Goal: Obtain resource: Download file/media

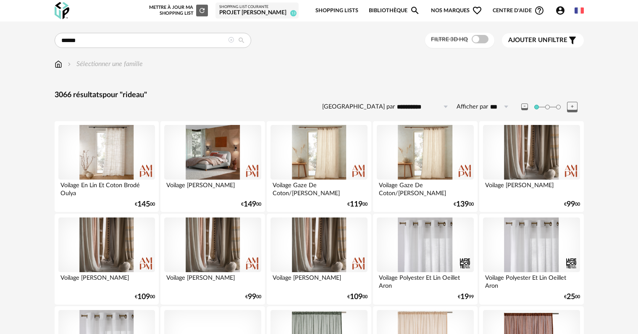
scroll to position [672, 0]
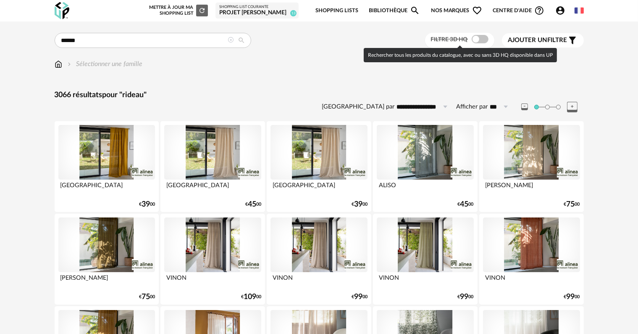
click at [481, 40] on span at bounding box center [480, 39] width 17 height 8
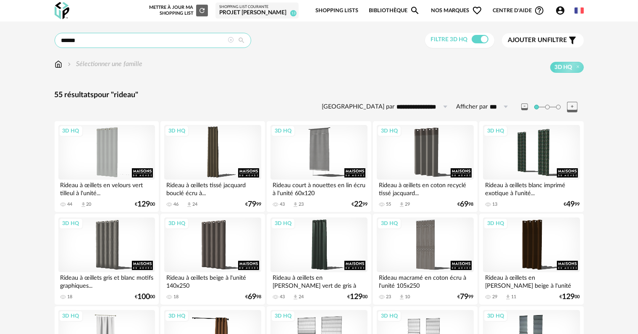
click at [169, 39] on input "******" at bounding box center [153, 40] width 197 height 15
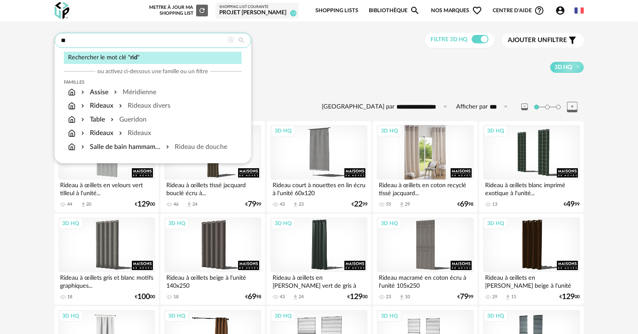
type input "*"
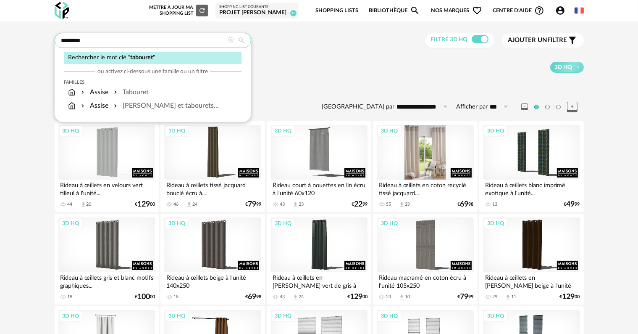
type input "********"
type input "**********"
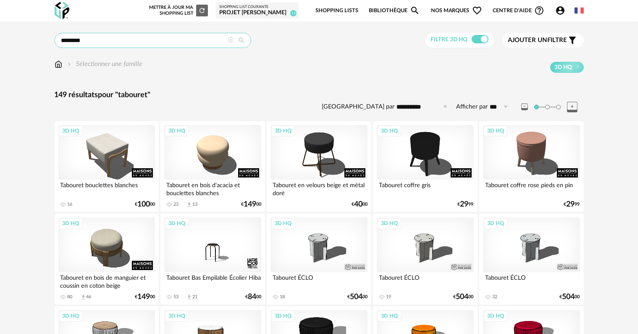
click at [164, 45] on input "********" at bounding box center [153, 40] width 197 height 15
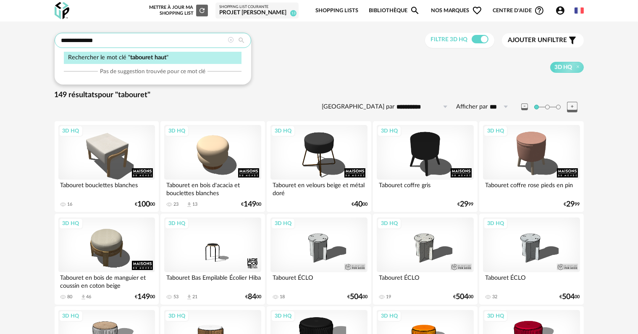
type input "**********"
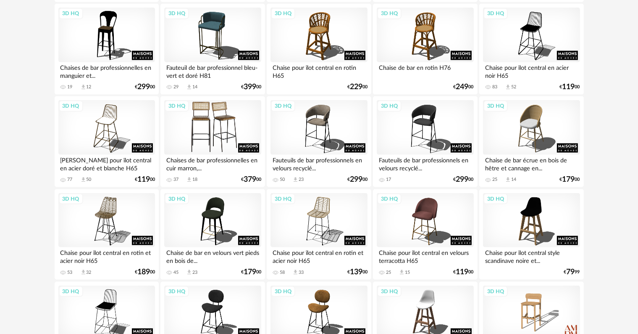
scroll to position [1093, 0]
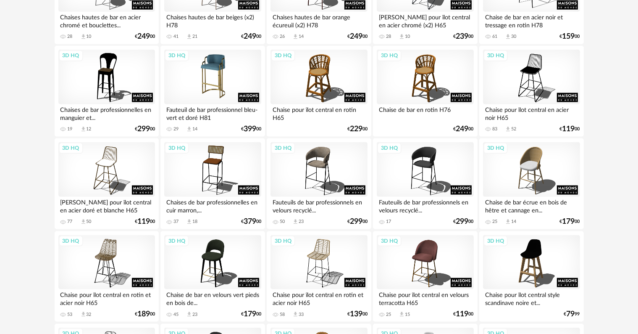
click at [201, 81] on div "3D HQ" at bounding box center [212, 77] width 97 height 55
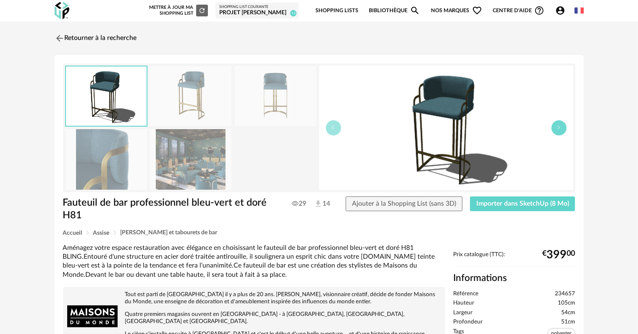
click at [558, 129] on button "button" at bounding box center [559, 127] width 15 height 15
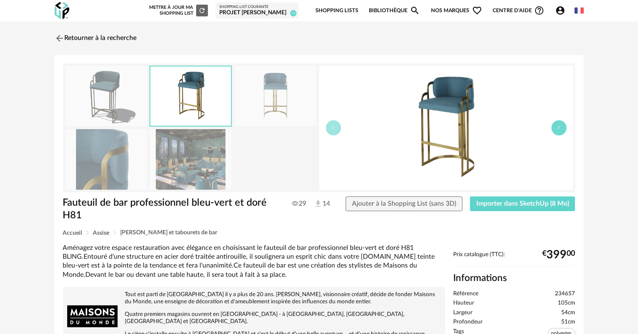
click at [558, 129] on button "button" at bounding box center [559, 127] width 15 height 15
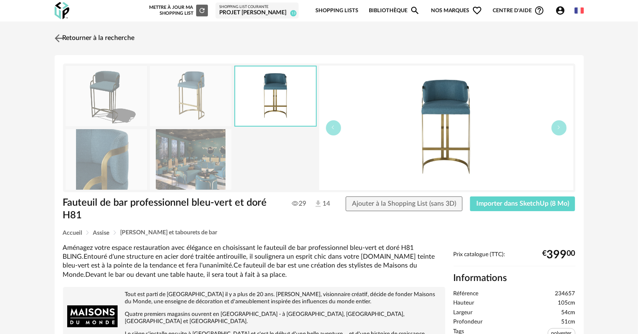
click at [81, 38] on link "Retourner à la recherche" at bounding box center [94, 38] width 82 height 18
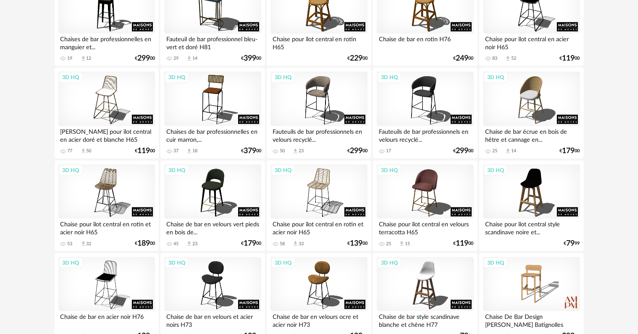
scroll to position [1177, 0]
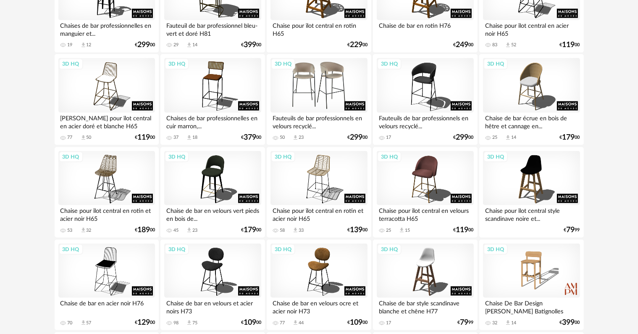
click at [309, 99] on div "3D HQ" at bounding box center [319, 85] width 97 height 55
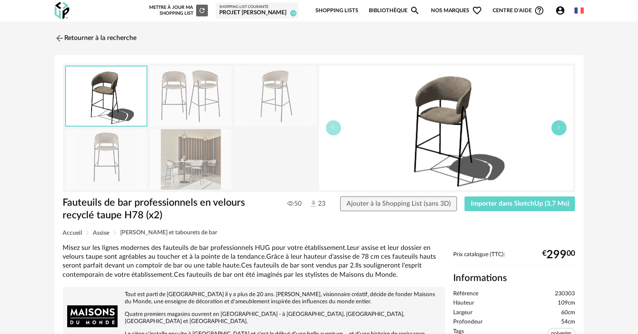
click at [560, 127] on icon "button" at bounding box center [559, 127] width 5 height 5
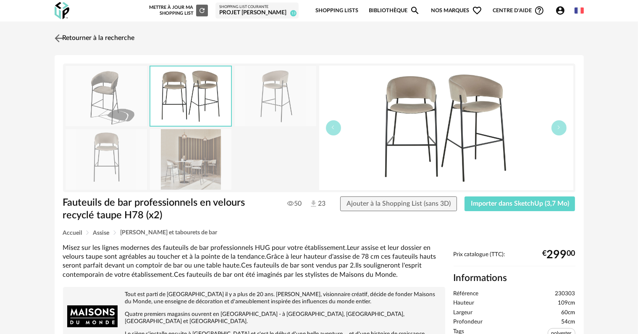
click at [100, 39] on link "Retourner à la recherche" at bounding box center [94, 38] width 82 height 18
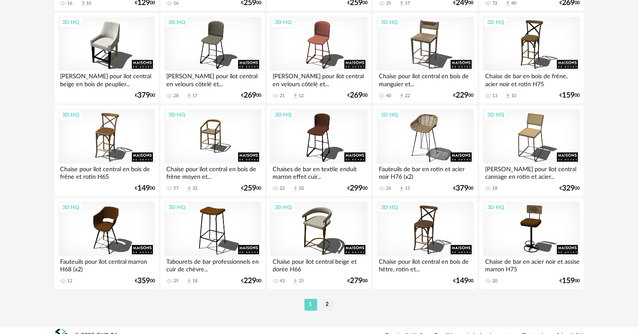
scroll to position [1692, 0]
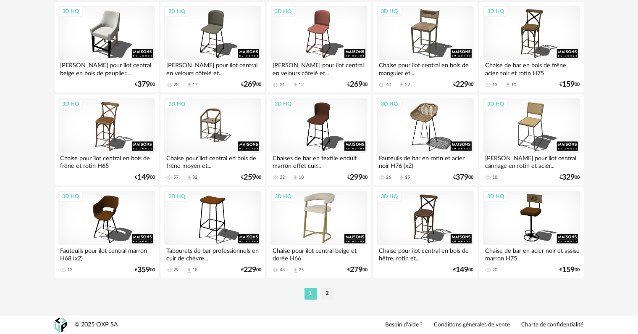
click at [328, 213] on div "3D HQ" at bounding box center [319, 217] width 97 height 55
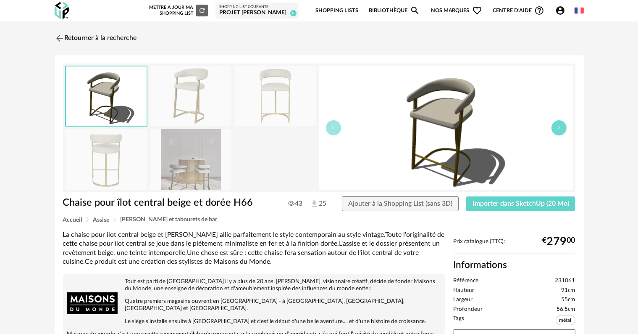
click at [557, 131] on button "button" at bounding box center [559, 127] width 15 height 15
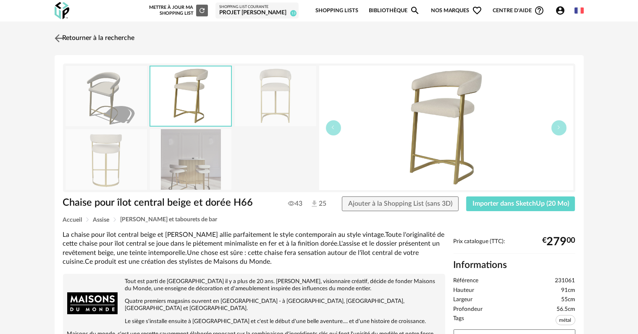
click at [103, 37] on link "Retourner à la recherche" at bounding box center [94, 38] width 82 height 18
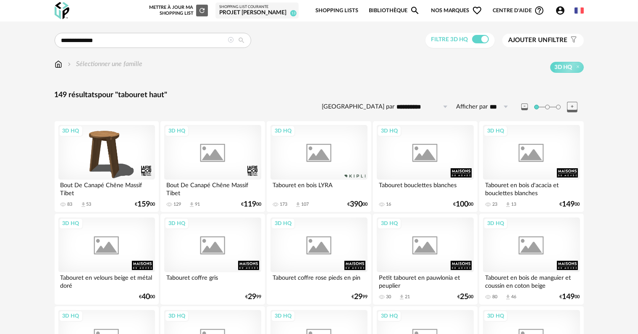
scroll to position [1692, 0]
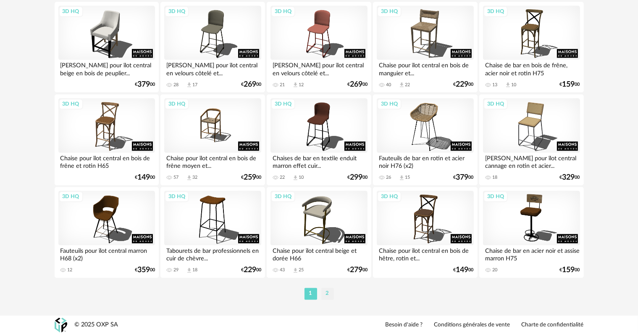
click at [326, 292] on li "2" at bounding box center [328, 293] width 13 height 12
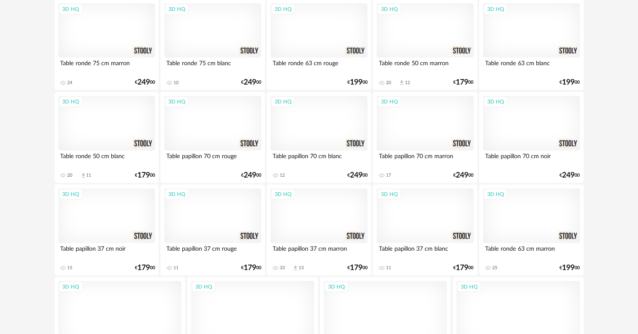
scroll to position [782, 0]
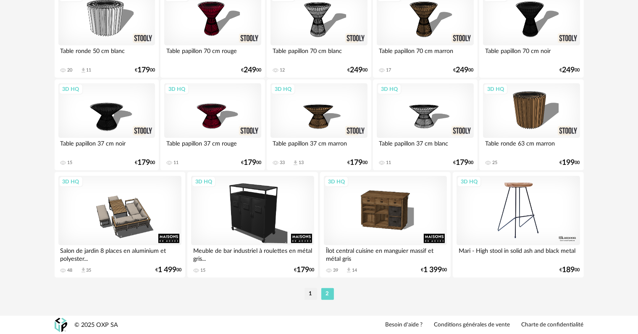
click at [515, 195] on div "3D HQ" at bounding box center [519, 210] width 124 height 69
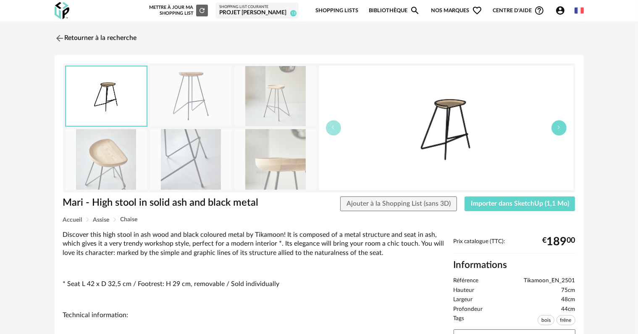
click at [562, 127] on button "button" at bounding box center [559, 127] width 15 height 15
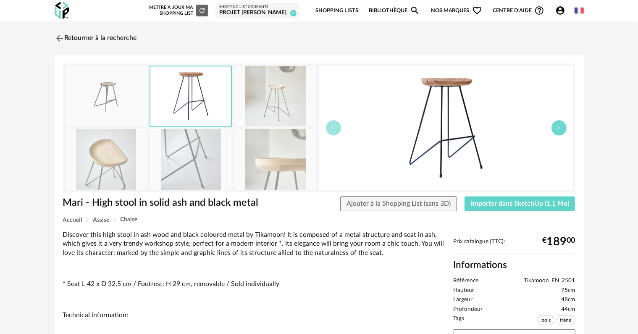
click at [562, 127] on button "button" at bounding box center [559, 127] width 15 height 15
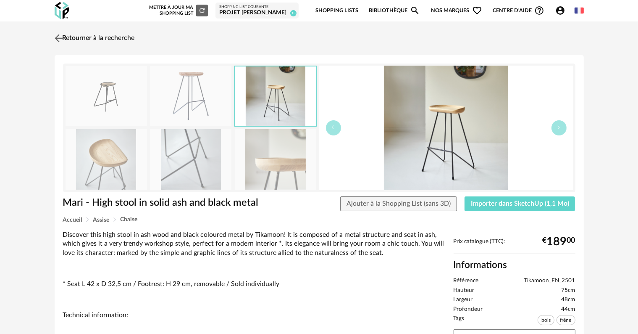
click at [59, 38] on img at bounding box center [59, 38] width 12 height 12
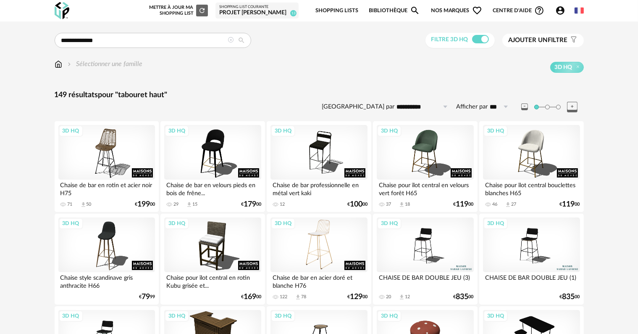
click at [322, 244] on div "3D HQ" at bounding box center [319, 244] width 97 height 55
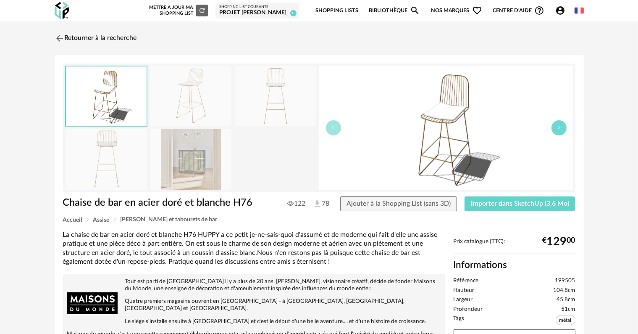
click at [556, 130] on button "button" at bounding box center [559, 127] width 15 height 15
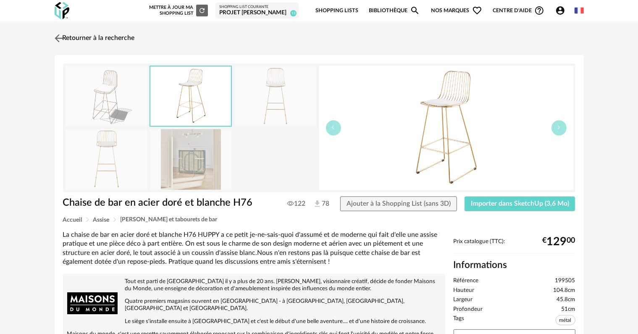
click at [113, 38] on link "Retourner à la recherche" at bounding box center [94, 38] width 82 height 18
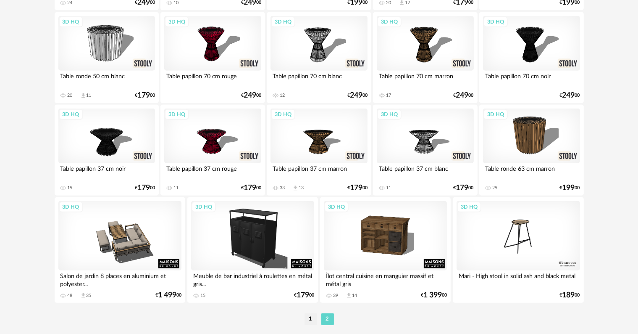
scroll to position [782, 0]
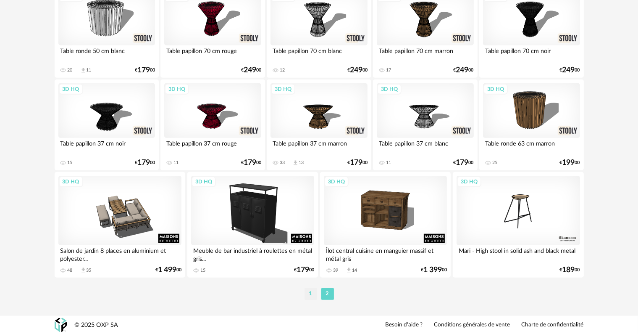
click at [311, 292] on li "1" at bounding box center [311, 294] width 13 height 12
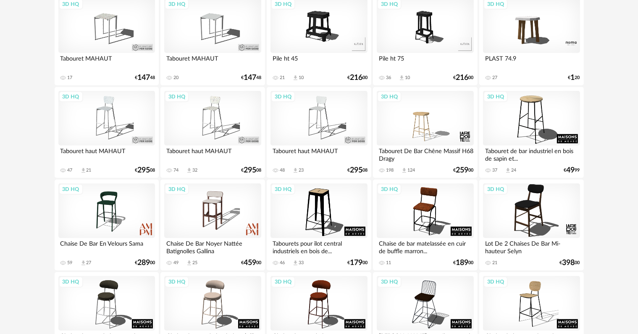
scroll to position [799, 0]
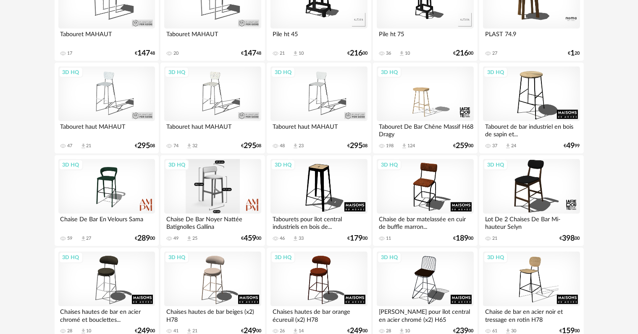
click at [203, 196] on div "3D HQ" at bounding box center [212, 186] width 97 height 55
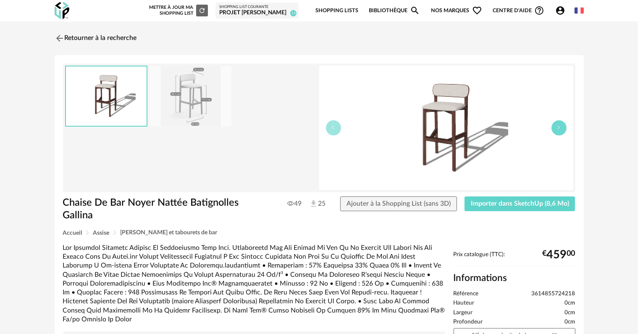
click at [560, 127] on icon "button" at bounding box center [559, 127] width 5 height 5
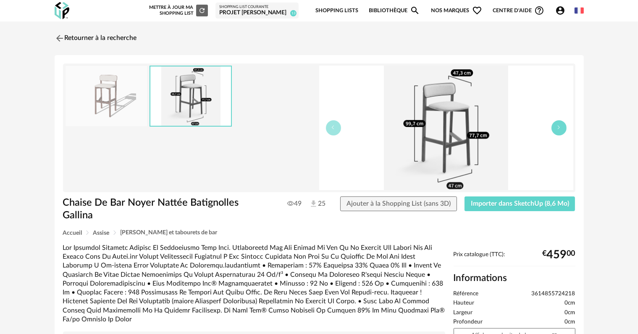
click at [552, 130] on button "button" at bounding box center [559, 127] width 15 height 15
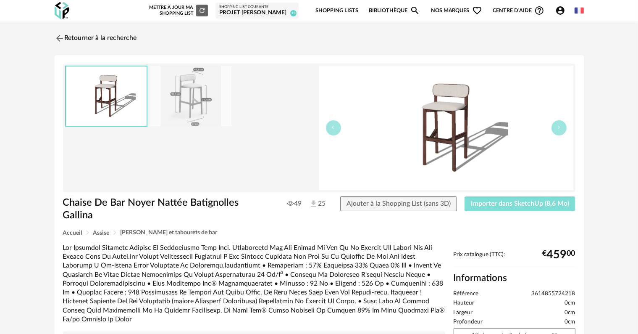
click at [487, 203] on span "Importer dans SketchUp (8,6 Mo)" at bounding box center [520, 203] width 98 height 7
click at [111, 37] on link "Retourner à la recherche" at bounding box center [94, 38] width 82 height 18
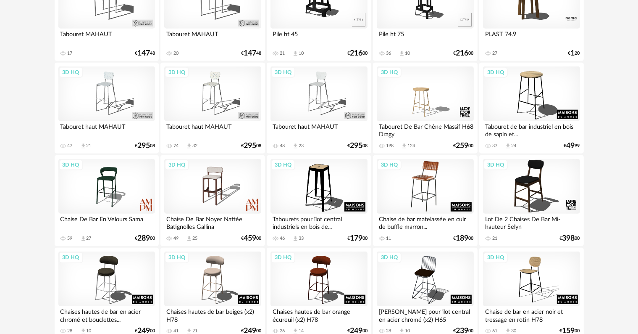
scroll to position [841, 0]
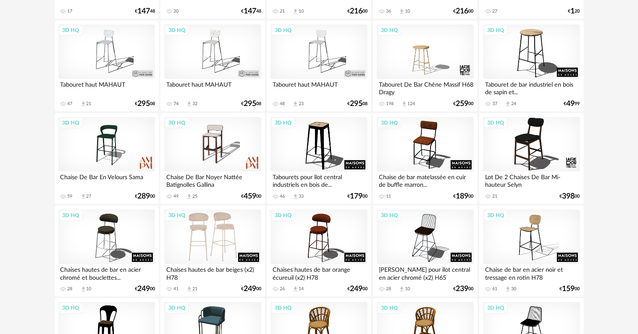
click at [210, 234] on div "3D HQ" at bounding box center [212, 236] width 97 height 55
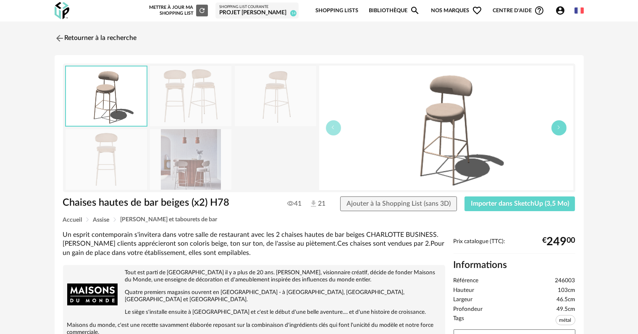
click at [561, 132] on button "button" at bounding box center [559, 127] width 15 height 15
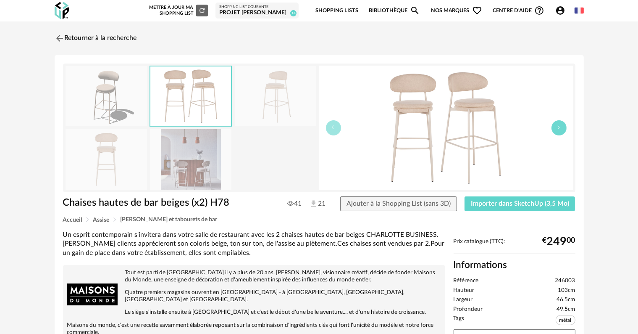
click at [561, 132] on button "button" at bounding box center [559, 127] width 15 height 15
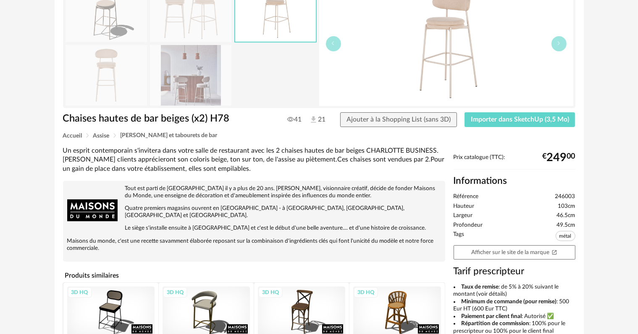
scroll to position [126, 0]
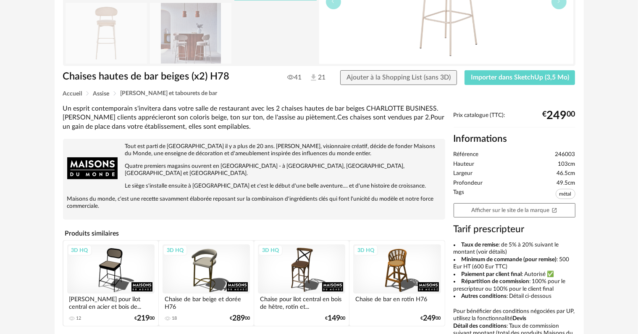
click at [201, 252] on div "3D HQ" at bounding box center [206, 268] width 87 height 49
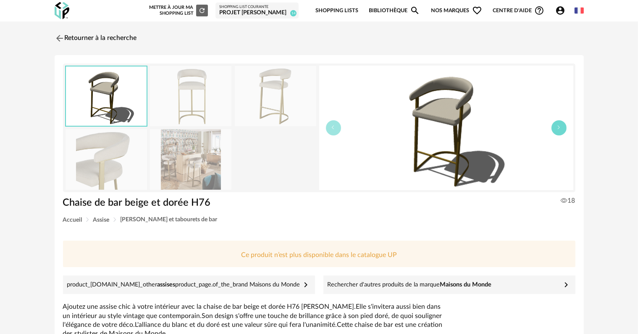
click at [558, 129] on icon "button" at bounding box center [559, 127] width 5 height 5
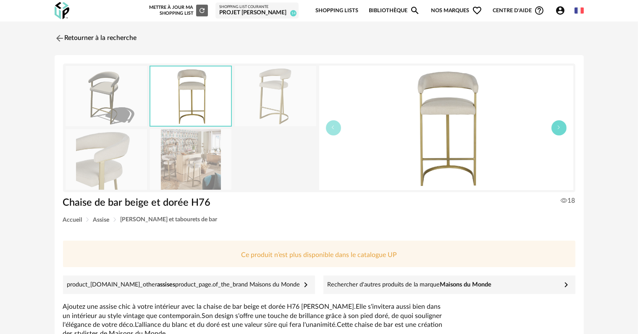
click at [558, 129] on icon "button" at bounding box center [559, 127] width 5 height 5
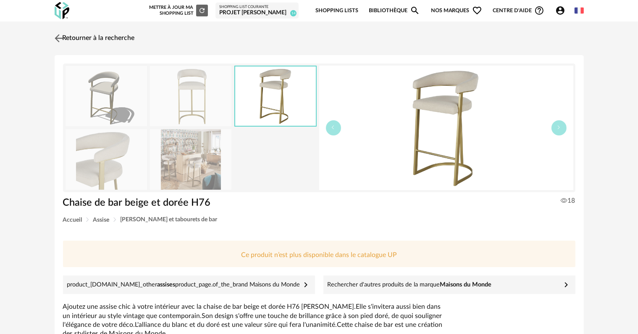
click at [116, 37] on link "Retourner à la recherche" at bounding box center [94, 38] width 82 height 18
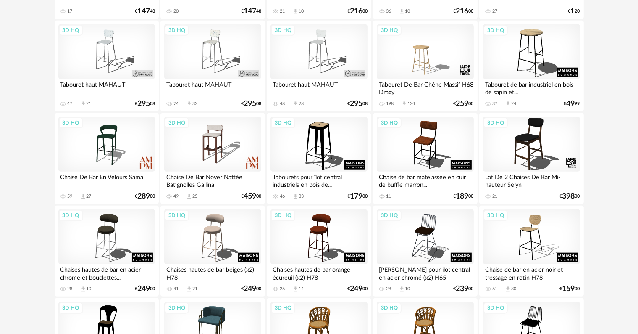
scroll to position [883, 0]
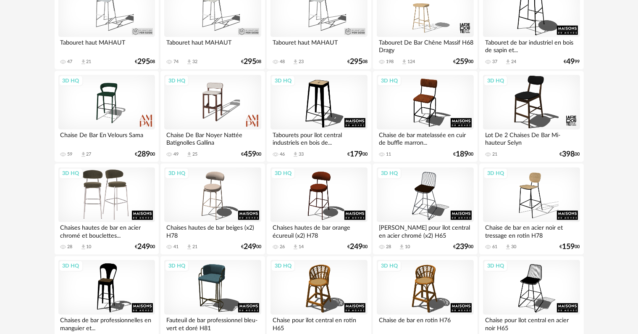
click at [115, 193] on div "3D HQ" at bounding box center [106, 194] width 97 height 55
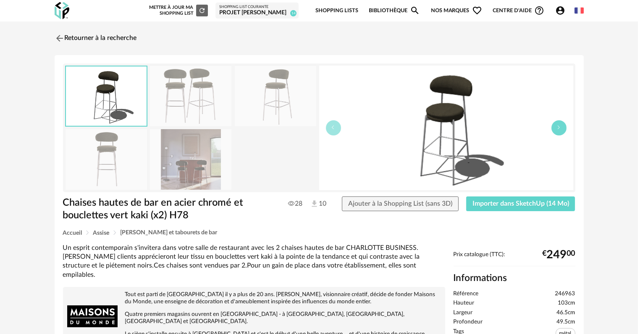
click at [559, 128] on icon "button" at bounding box center [559, 127] width 5 height 5
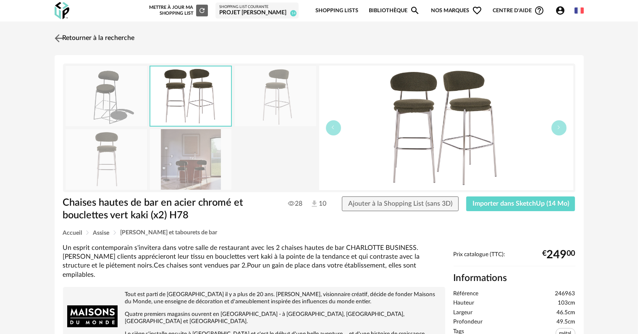
click at [87, 40] on link "Retourner à la recherche" at bounding box center [94, 38] width 82 height 18
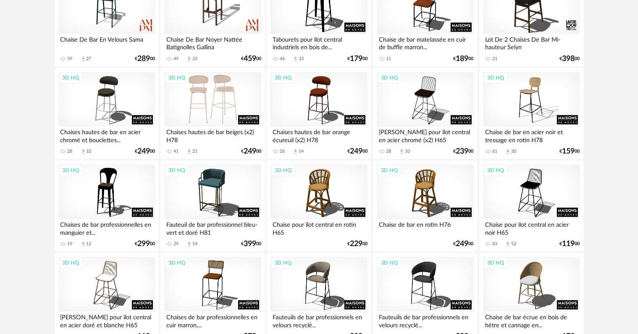
scroll to position [1009, 0]
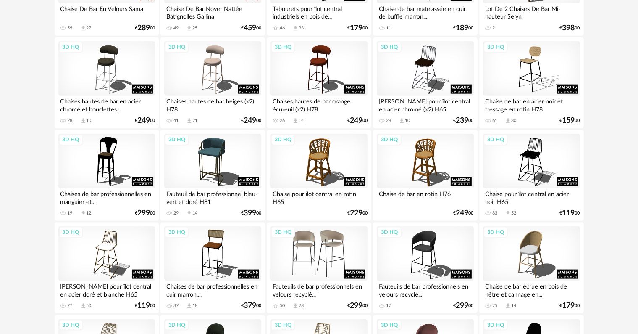
click at [321, 248] on div "3D HQ" at bounding box center [319, 253] width 97 height 55
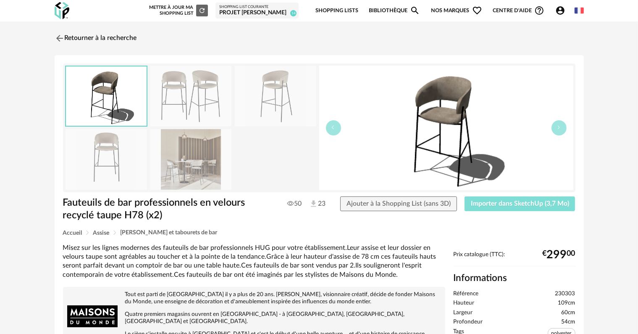
click at [531, 201] on span "Importer dans SketchUp (3,7 Mo)" at bounding box center [520, 203] width 98 height 7
click at [121, 40] on link "Retourner à la recherche" at bounding box center [94, 38] width 82 height 18
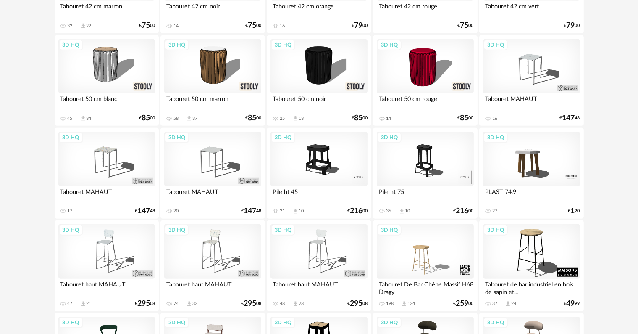
scroll to position [641, 0]
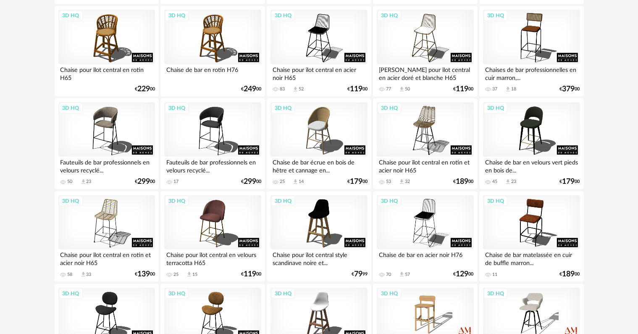
scroll to position [1146, 0]
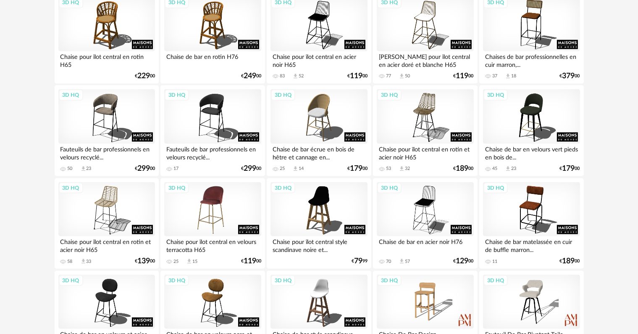
click at [212, 206] on div "3D HQ" at bounding box center [212, 209] width 97 height 55
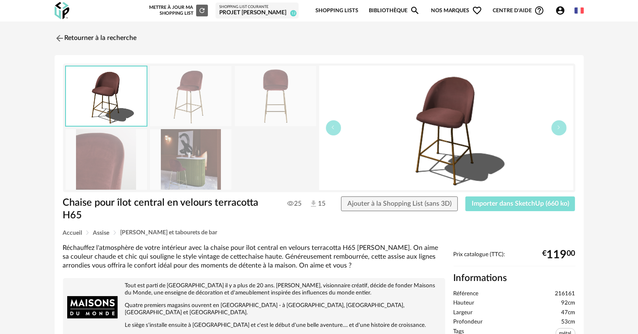
click at [535, 199] on button "Importer dans SketchUp (660 ko)" at bounding box center [521, 203] width 110 height 15
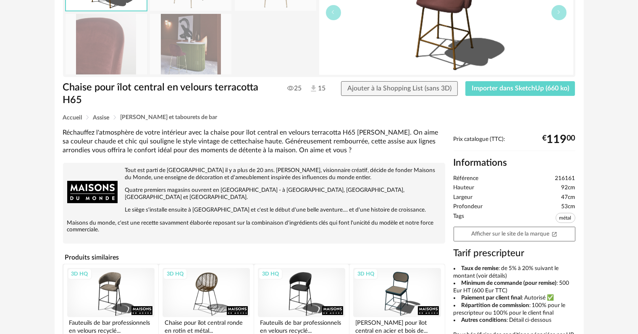
scroll to position [126, 0]
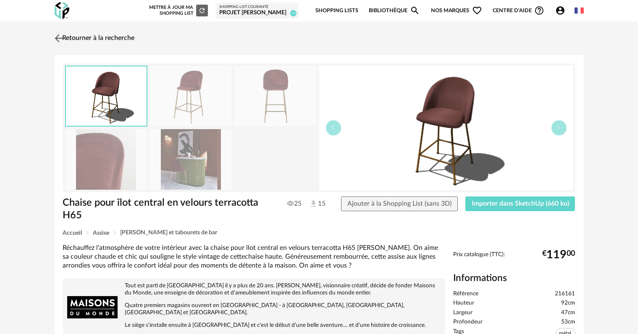
click at [133, 37] on link "Retourner à la recherche" at bounding box center [94, 38] width 82 height 18
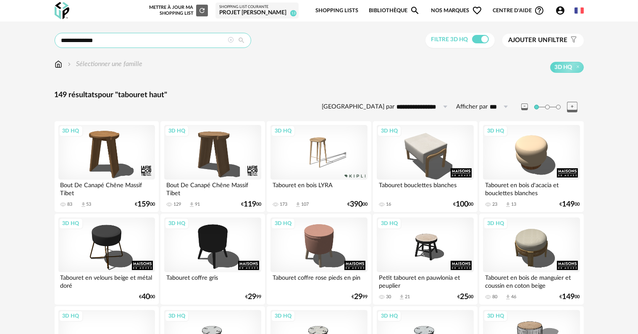
click at [126, 40] on input "**********" at bounding box center [153, 40] width 197 height 15
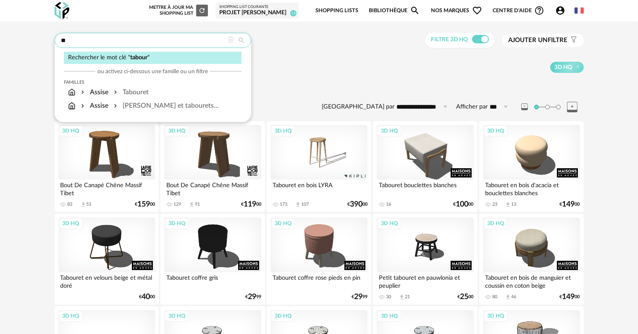
type input "*"
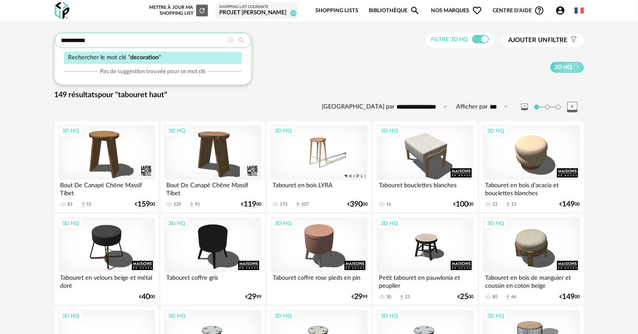
type input "**********"
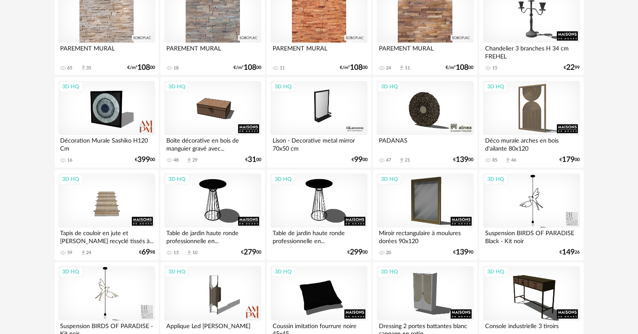
scroll to position [1692, 0]
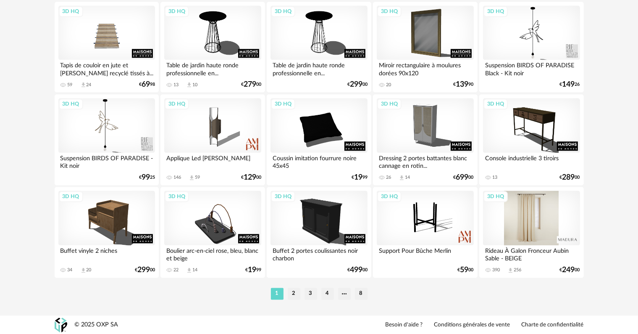
click at [524, 206] on div "3D HQ" at bounding box center [531, 217] width 97 height 55
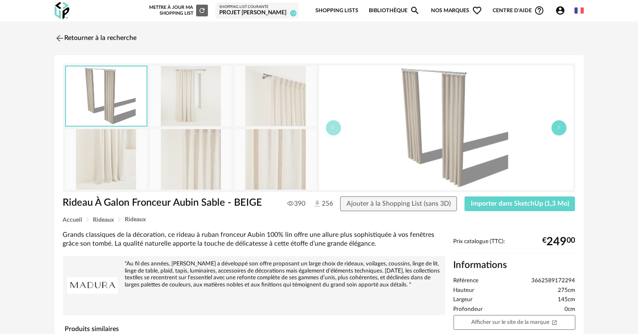
click at [561, 128] on icon "button" at bounding box center [559, 127] width 5 height 5
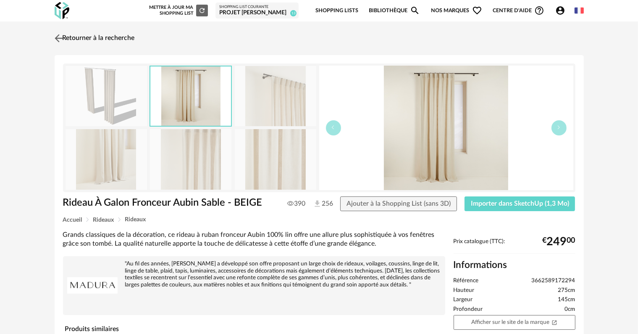
click at [92, 35] on link "Retourner à la recherche" at bounding box center [94, 38] width 82 height 18
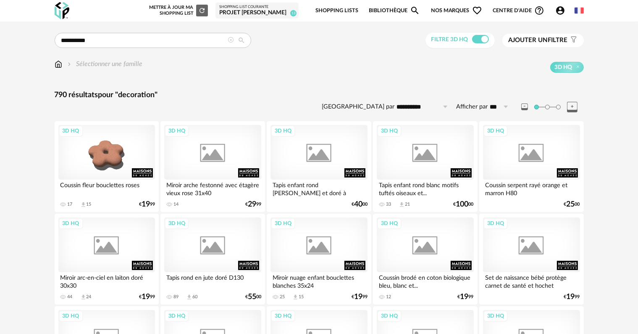
scroll to position [1692, 0]
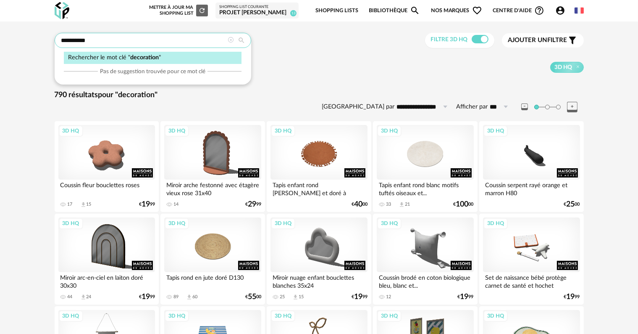
click at [155, 36] on input "**********" at bounding box center [153, 40] width 197 height 15
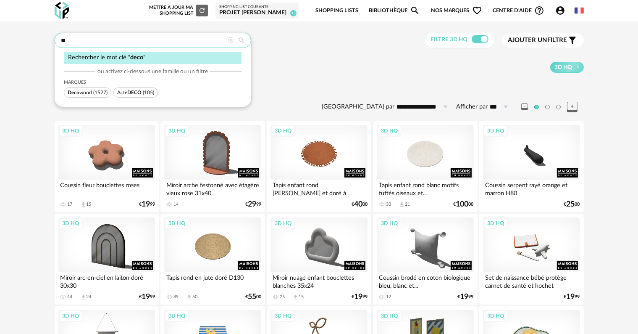
type input "*"
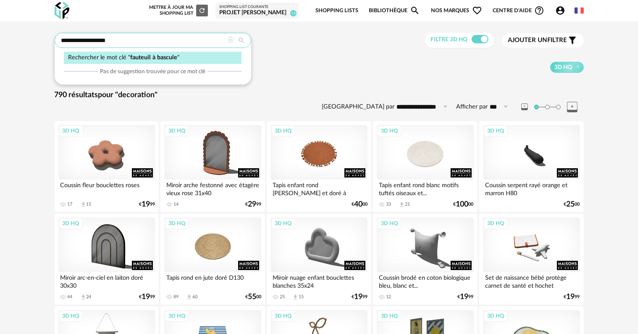
type input "**********"
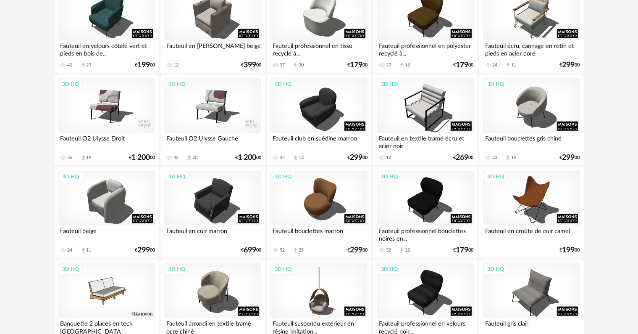
scroll to position [799, 0]
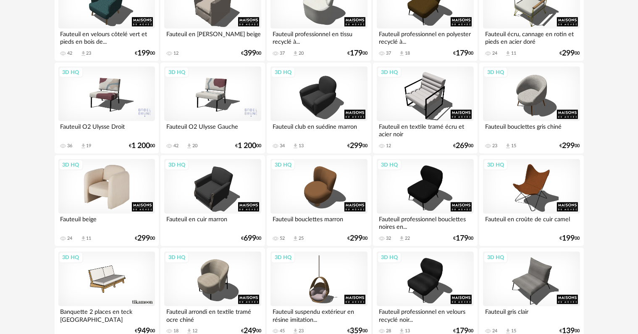
click at [98, 190] on div "3D HQ" at bounding box center [106, 186] width 97 height 55
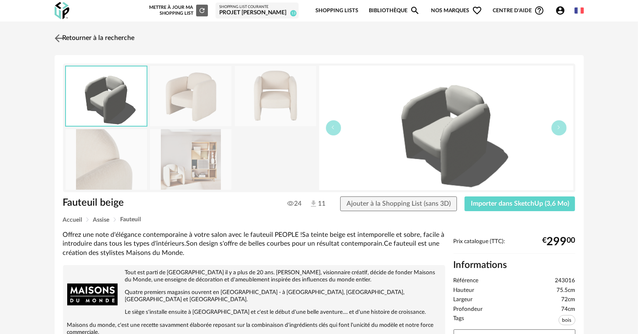
click at [108, 34] on link "Retourner à la recherche" at bounding box center [94, 38] width 82 height 18
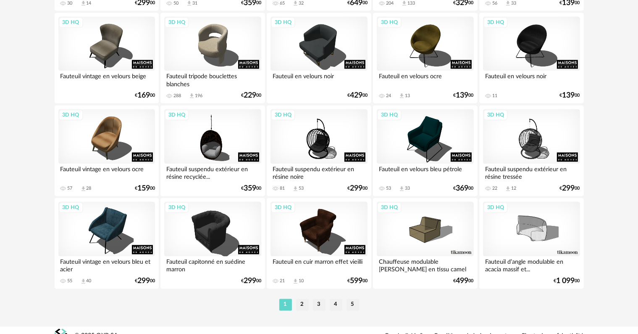
scroll to position [1692, 0]
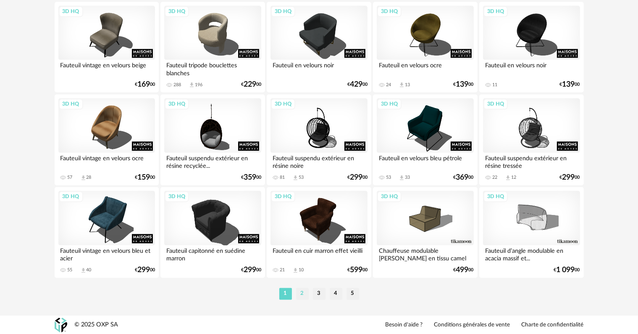
click at [301, 293] on li "2" at bounding box center [302, 293] width 13 height 12
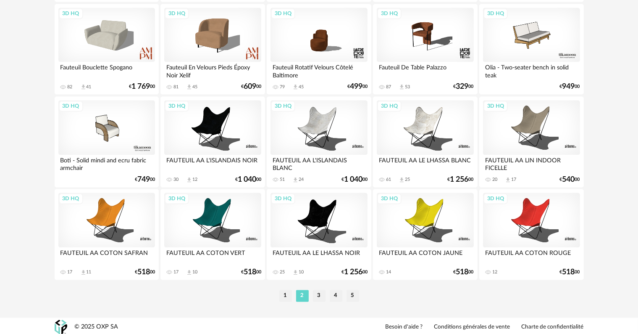
scroll to position [1692, 0]
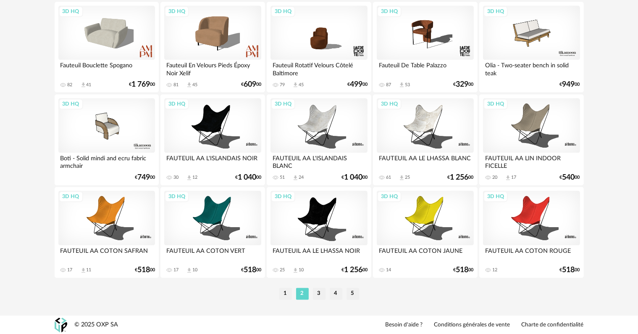
click at [318, 294] on li "3" at bounding box center [319, 293] width 13 height 12
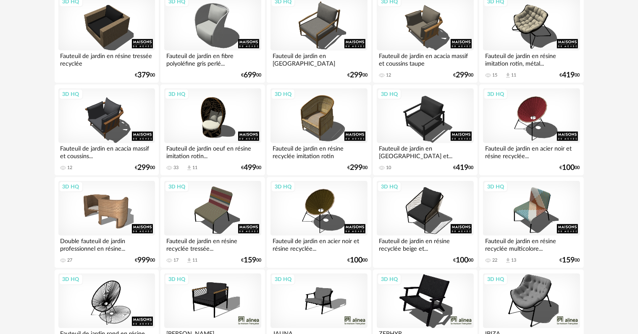
scroll to position [799, 0]
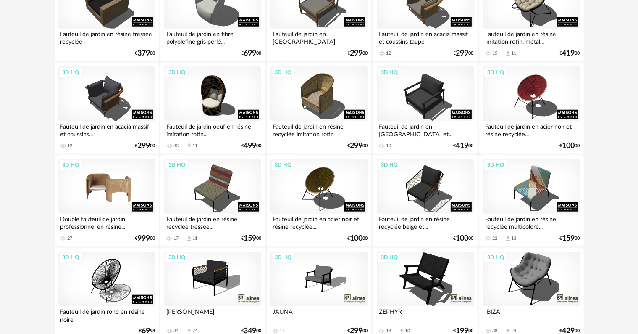
click at [113, 187] on div "3D HQ" at bounding box center [106, 186] width 97 height 55
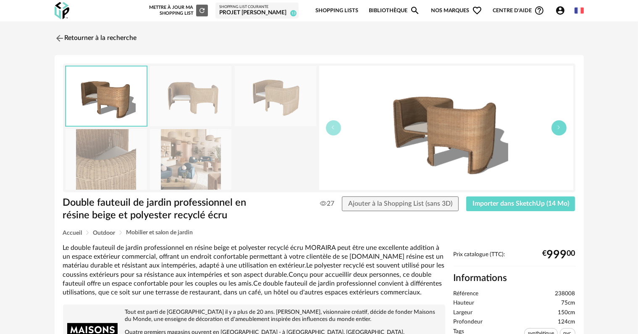
click at [555, 130] on button "button" at bounding box center [559, 127] width 15 height 15
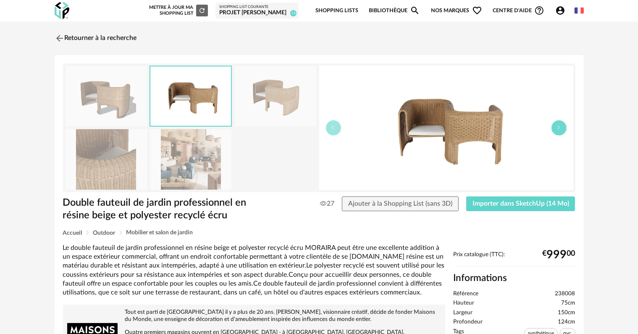
click at [555, 130] on button "button" at bounding box center [559, 127] width 15 height 15
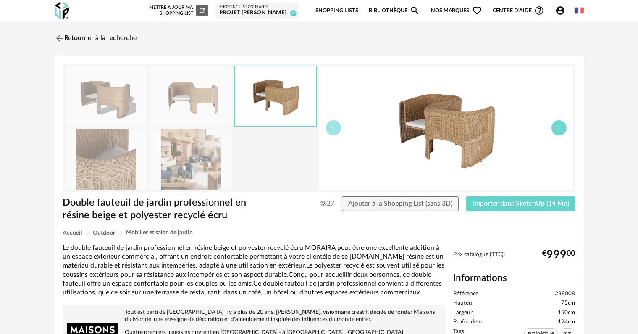
click at [555, 130] on button "button" at bounding box center [559, 127] width 15 height 15
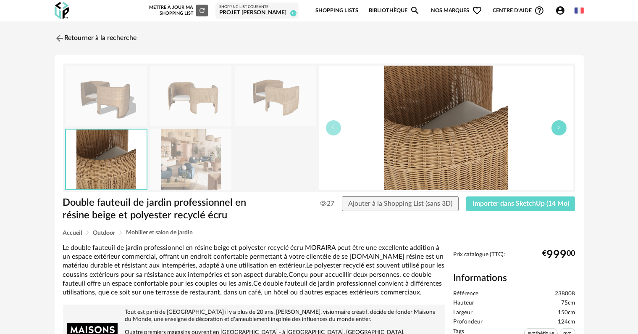
click at [555, 130] on button "button" at bounding box center [559, 127] width 15 height 15
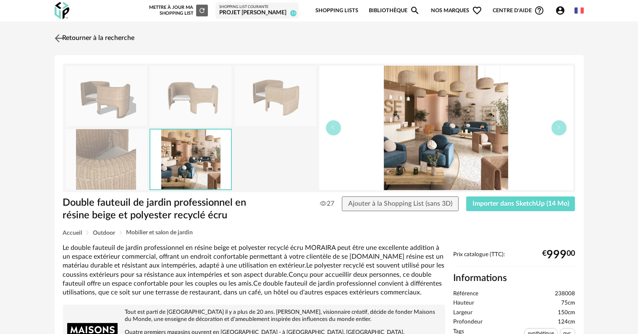
click at [97, 37] on link "Retourner à la recherche" at bounding box center [94, 38] width 82 height 18
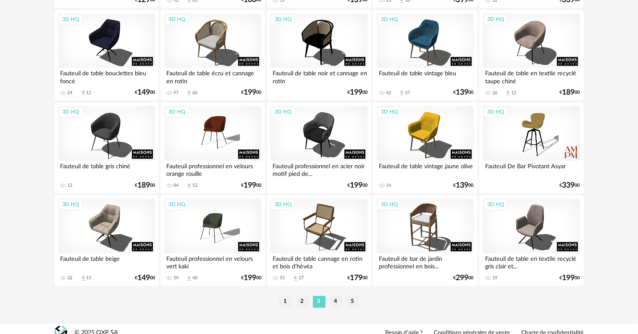
scroll to position [1692, 0]
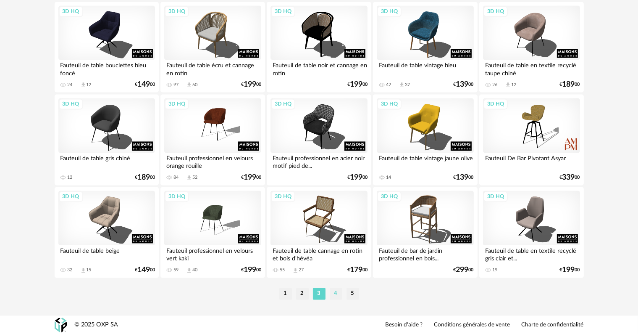
click at [334, 293] on li "4" at bounding box center [336, 293] width 13 height 12
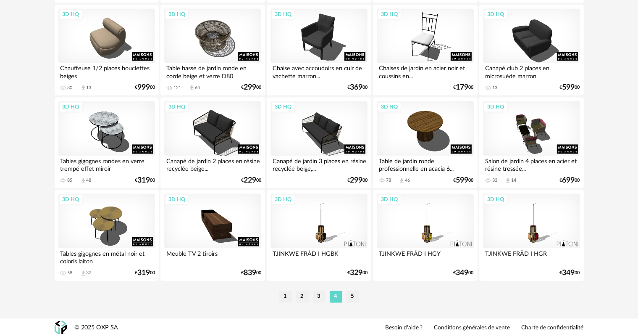
scroll to position [1692, 0]
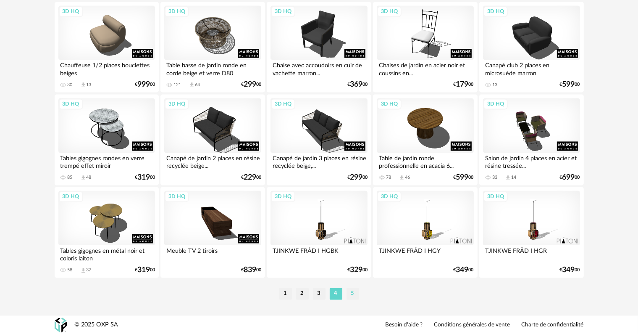
click at [353, 293] on li "5" at bounding box center [353, 293] width 13 height 12
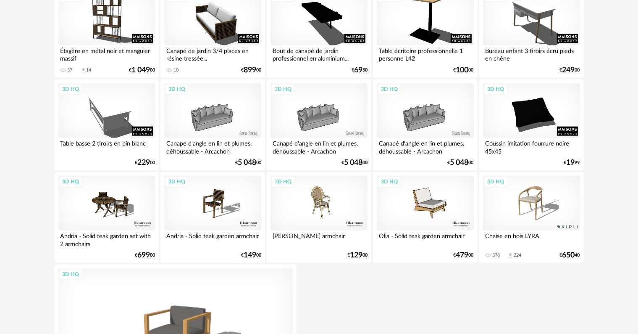
scroll to position [1009, 0]
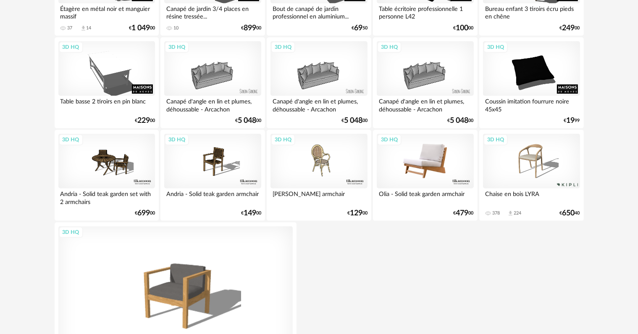
click at [433, 161] on div "3D HQ" at bounding box center [425, 161] width 97 height 55
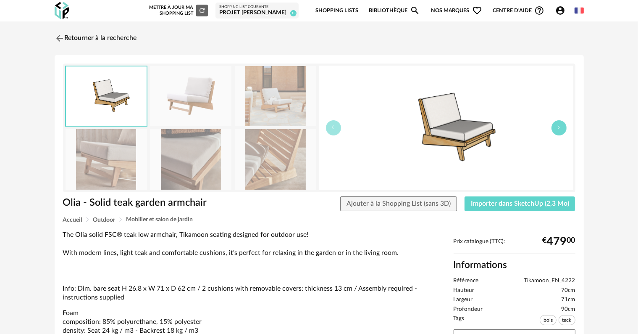
click at [561, 125] on icon "button" at bounding box center [559, 127] width 5 height 5
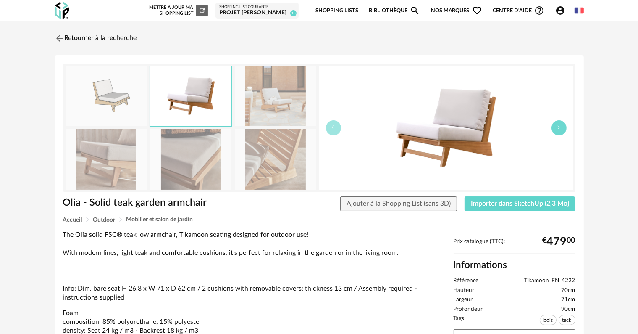
click at [561, 125] on icon "button" at bounding box center [559, 127] width 5 height 5
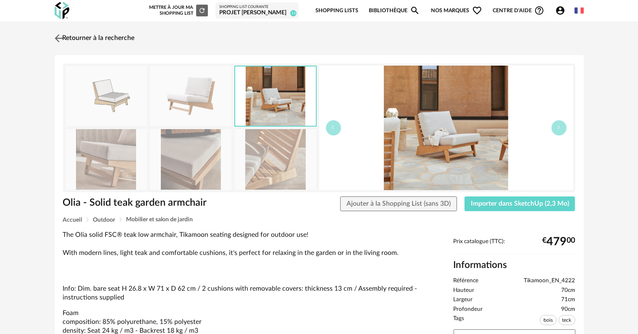
click at [64, 38] on img at bounding box center [59, 38] width 12 height 12
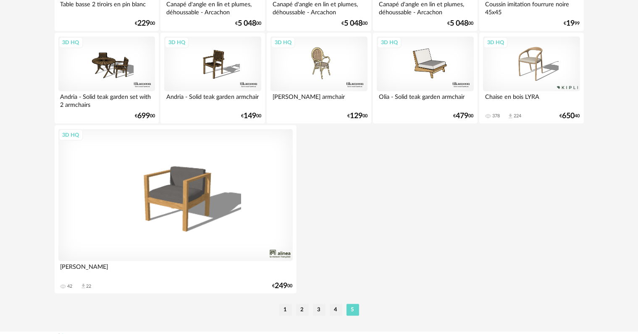
scroll to position [1122, 0]
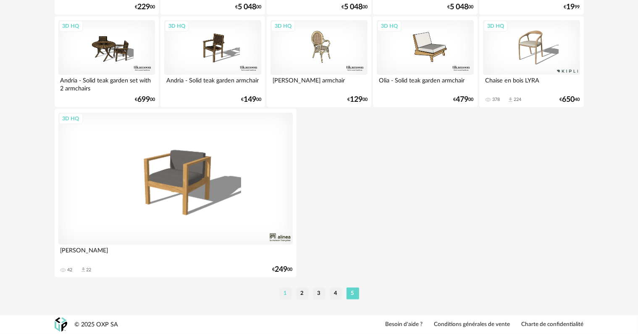
click at [287, 295] on li "1" at bounding box center [285, 293] width 13 height 12
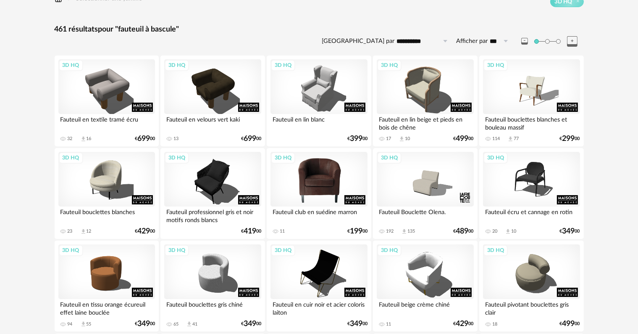
scroll to position [84, 0]
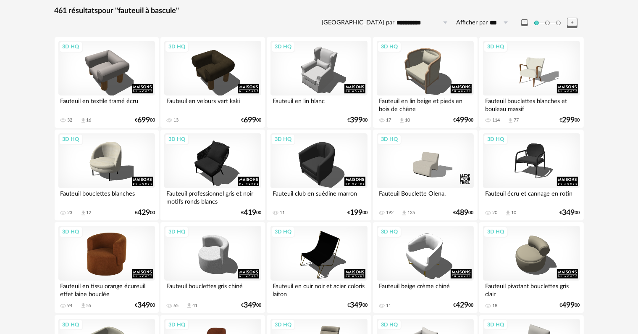
click at [105, 254] on div "3D HQ" at bounding box center [106, 253] width 97 height 55
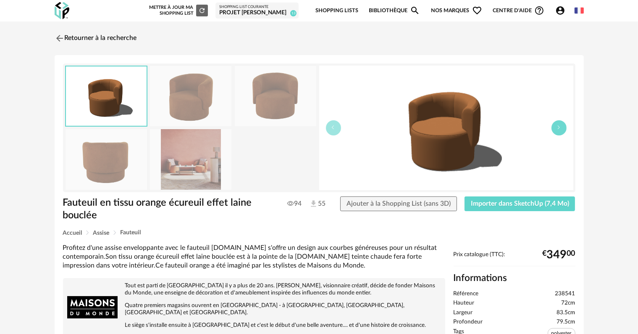
click at [557, 128] on icon "button" at bounding box center [559, 127] width 5 height 5
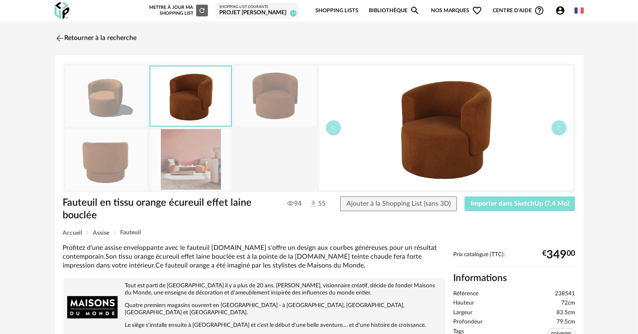
click at [508, 202] on span "Importer dans SketchUp (7,4 Mo)" at bounding box center [520, 203] width 98 height 7
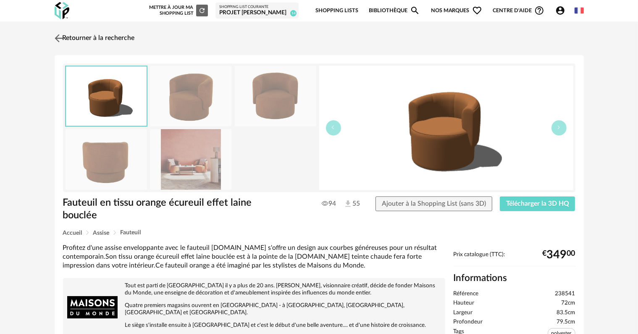
click at [109, 37] on link "Retourner à la recherche" at bounding box center [94, 38] width 82 height 18
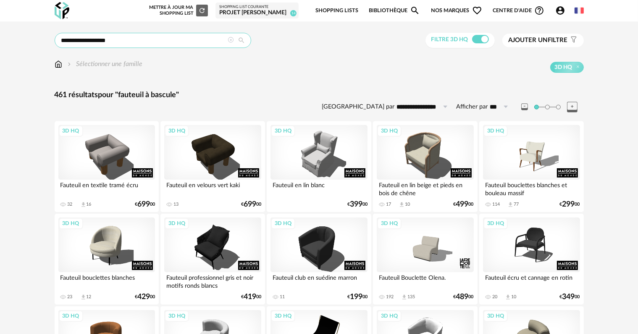
click at [155, 40] on input "**********" at bounding box center [153, 40] width 197 height 15
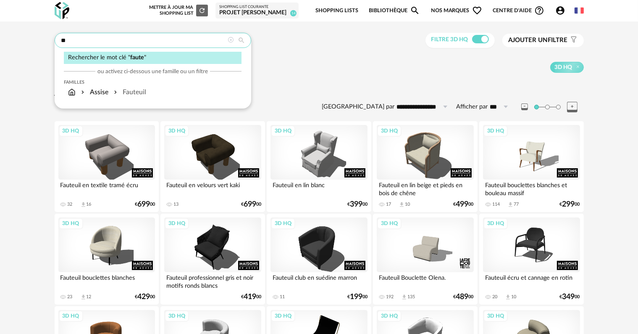
type input "*"
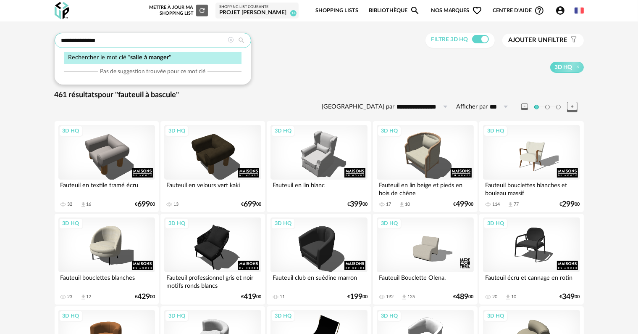
type input "**********"
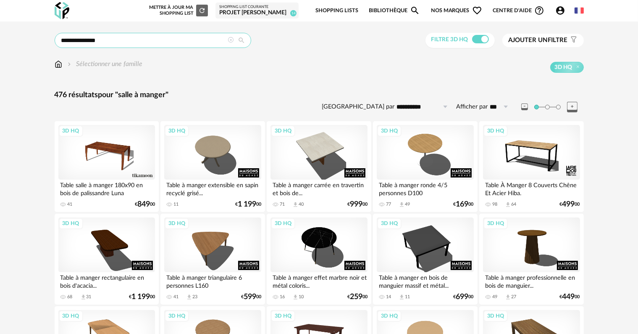
click at [131, 42] on input "**********" at bounding box center [153, 40] width 197 height 15
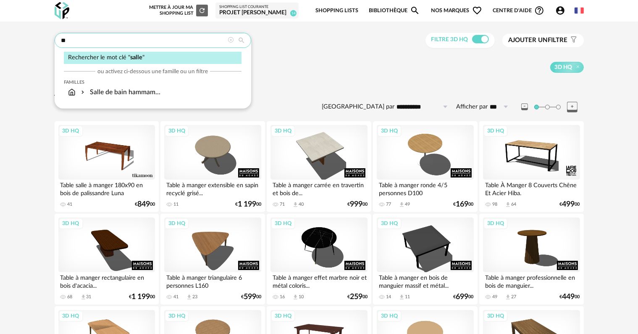
type input "*"
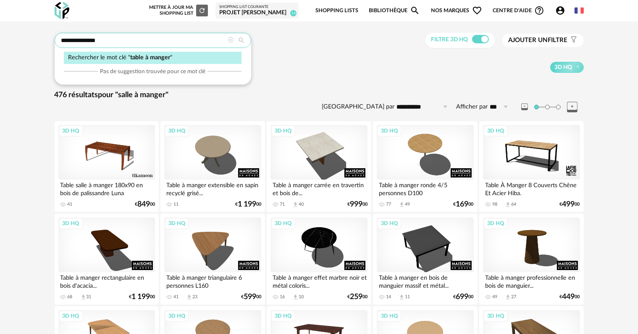
type input "**********"
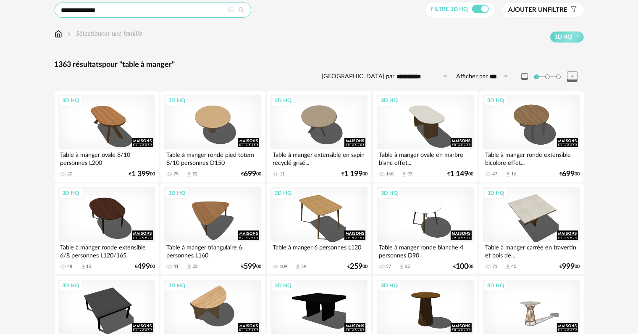
scroll to position [42, 0]
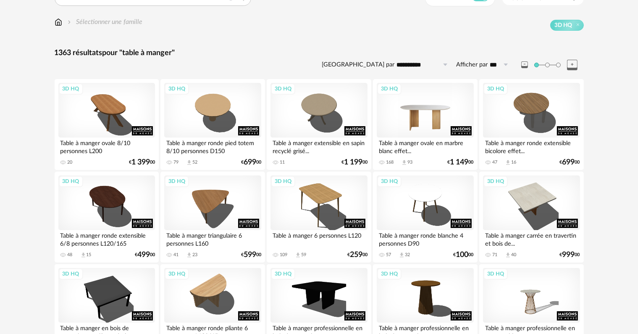
click at [430, 114] on div "3D HQ" at bounding box center [425, 110] width 97 height 55
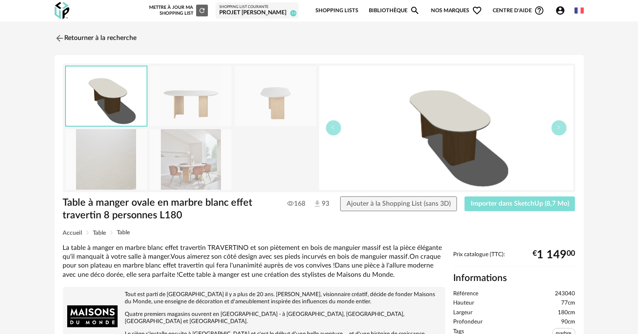
click at [515, 204] on span "Importer dans SketchUp (8,7 Mo)" at bounding box center [520, 203] width 98 height 7
click at [89, 37] on link "Retourner à la recherche" at bounding box center [94, 38] width 82 height 18
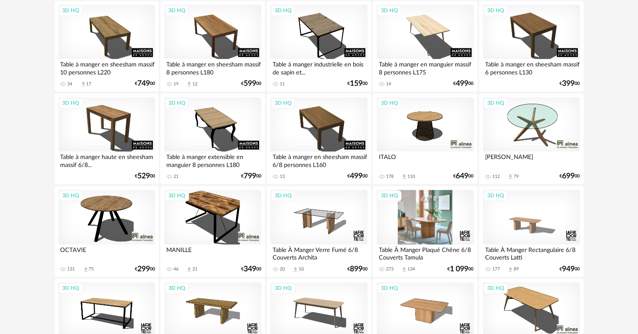
scroll to position [1692, 0]
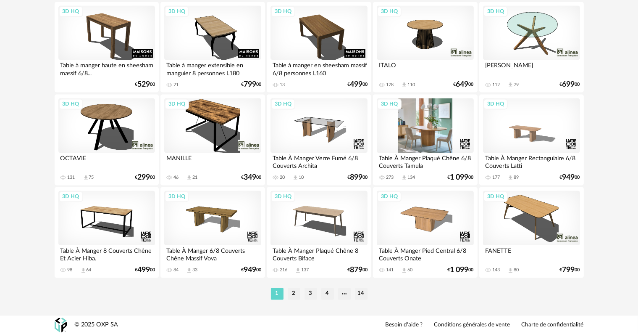
click at [432, 137] on div "3D HQ" at bounding box center [425, 125] width 97 height 55
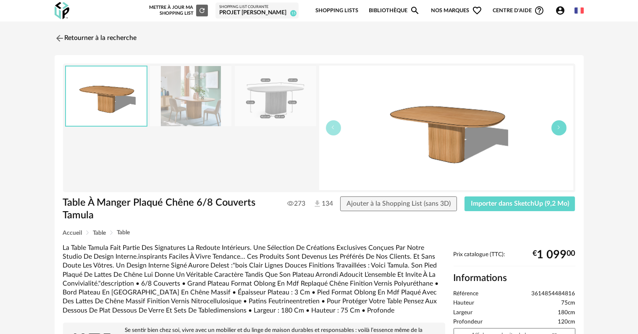
click at [559, 128] on icon "button" at bounding box center [559, 127] width 5 height 5
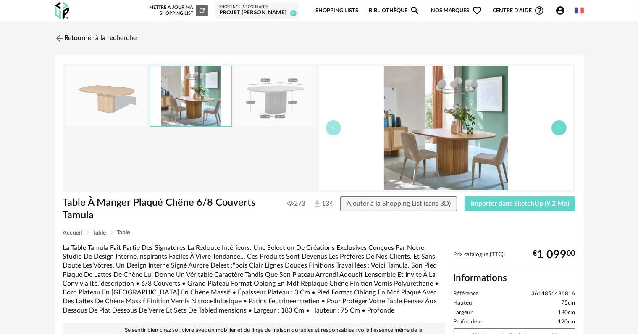
click at [559, 128] on icon "button" at bounding box center [559, 127] width 5 height 5
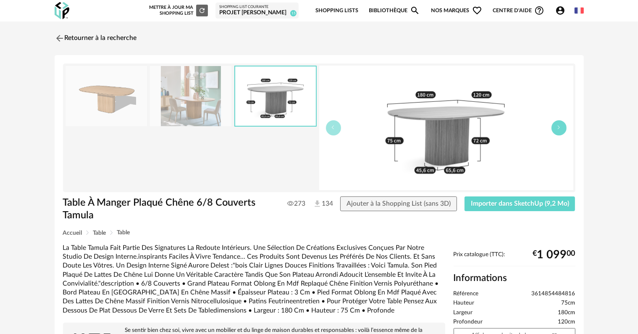
click at [559, 128] on icon "button" at bounding box center [559, 127] width 5 height 5
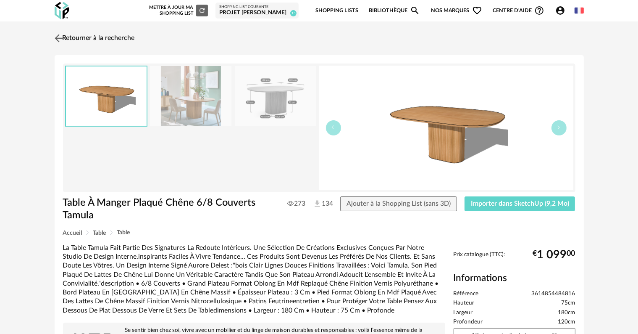
click at [76, 36] on link "Retourner à la recherche" at bounding box center [94, 38] width 82 height 18
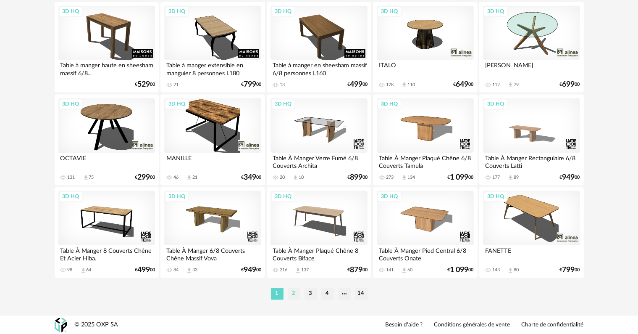
click at [293, 290] on li "2" at bounding box center [294, 293] width 13 height 12
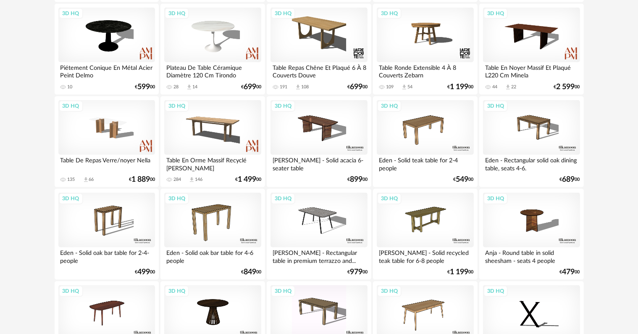
scroll to position [967, 0]
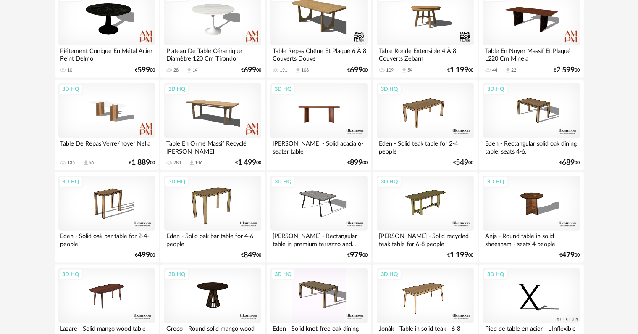
click at [326, 124] on div "3D HQ" at bounding box center [319, 110] width 97 height 55
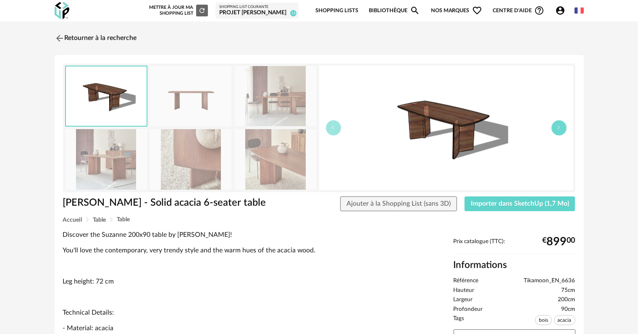
click at [558, 130] on button "button" at bounding box center [559, 127] width 15 height 15
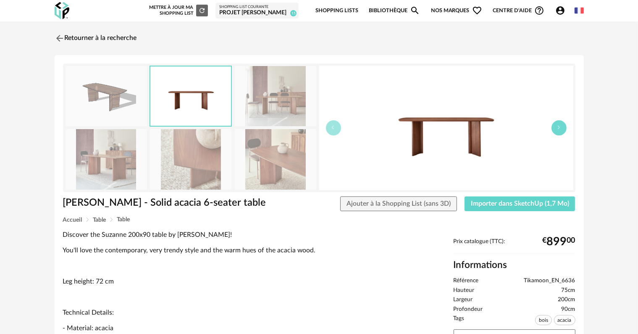
click at [558, 130] on button "button" at bounding box center [559, 127] width 15 height 15
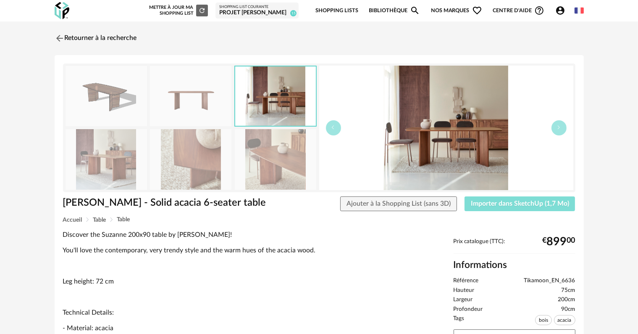
click at [486, 205] on span "Importer dans SketchUp (1,7 Mo)" at bounding box center [520, 203] width 98 height 7
click at [556, 131] on button "button" at bounding box center [559, 127] width 15 height 15
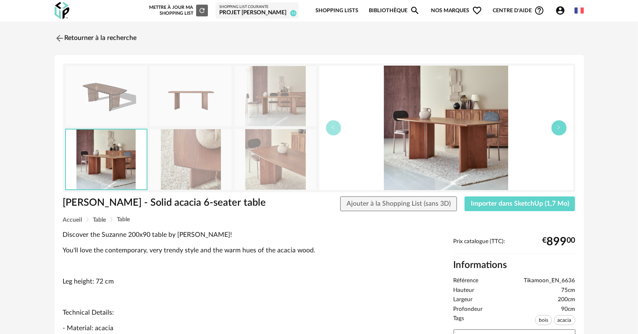
click at [556, 131] on button "button" at bounding box center [559, 127] width 15 height 15
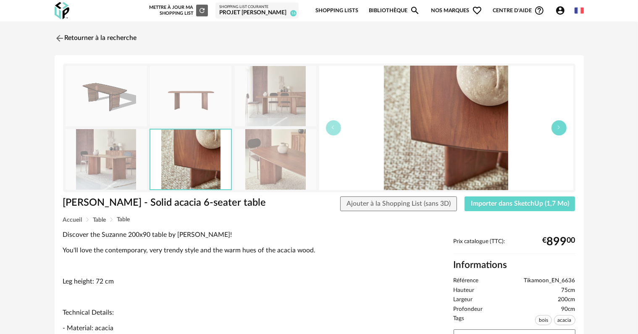
click at [556, 131] on button "button" at bounding box center [559, 127] width 15 height 15
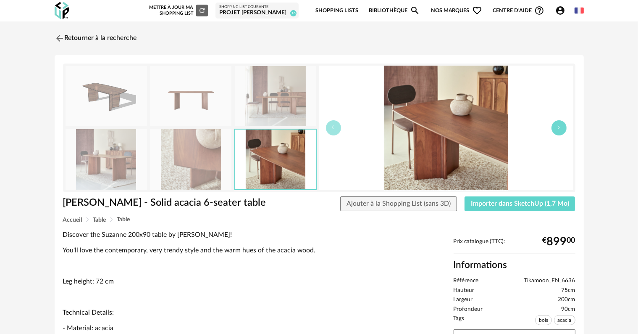
click at [556, 131] on button "button" at bounding box center [559, 127] width 15 height 15
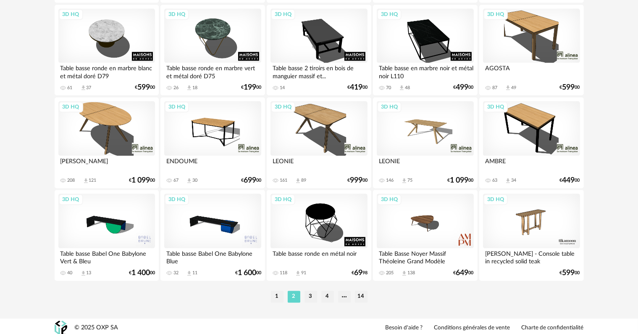
scroll to position [1692, 0]
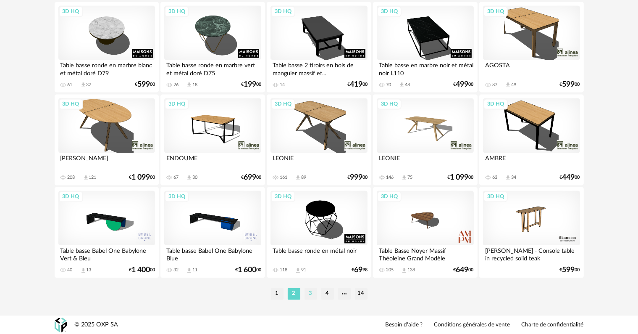
click at [311, 295] on li "3" at bounding box center [311, 293] width 13 height 12
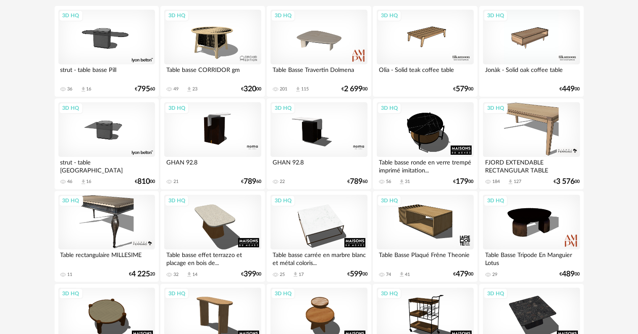
scroll to position [168, 0]
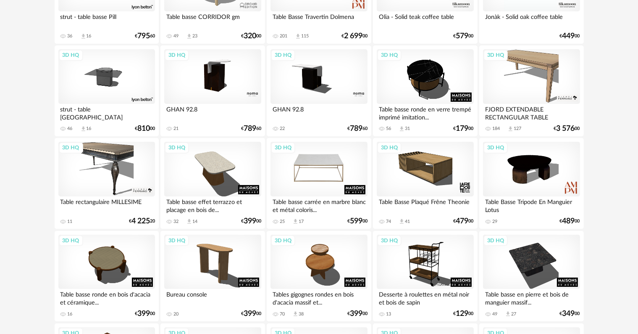
click at [317, 178] on div "3D HQ" at bounding box center [319, 169] width 97 height 55
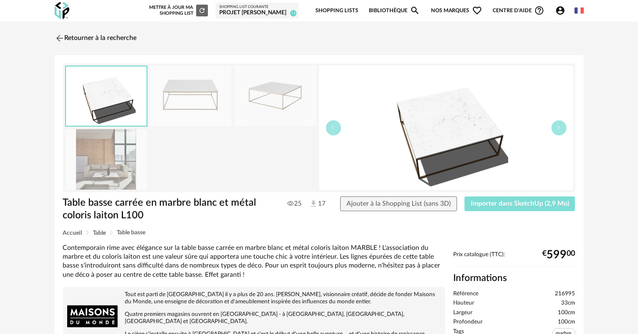
click at [514, 203] on span "Importer dans SketchUp (2,9 Mo)" at bounding box center [520, 203] width 98 height 7
click at [112, 37] on link "Retourner à la recherche" at bounding box center [94, 38] width 82 height 18
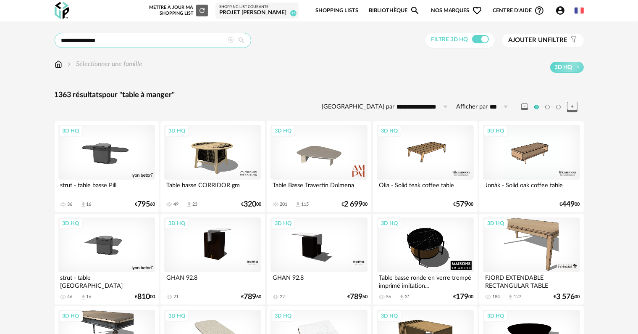
click at [114, 37] on input "**********" at bounding box center [153, 40] width 197 height 15
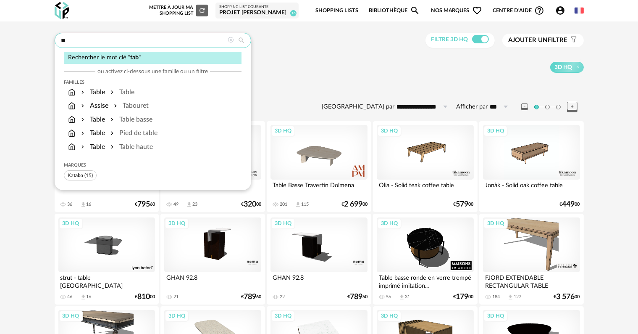
type input "*"
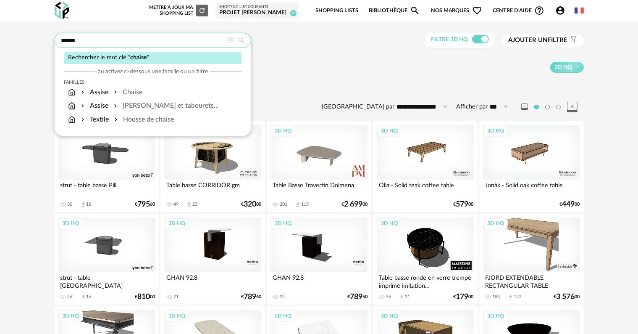
type input "******"
type input "**********"
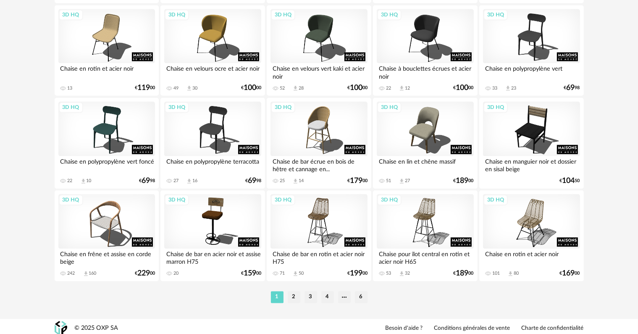
scroll to position [1692, 0]
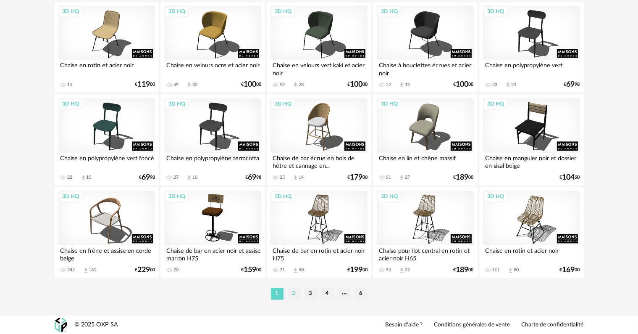
click at [295, 293] on li "2" at bounding box center [294, 293] width 13 height 12
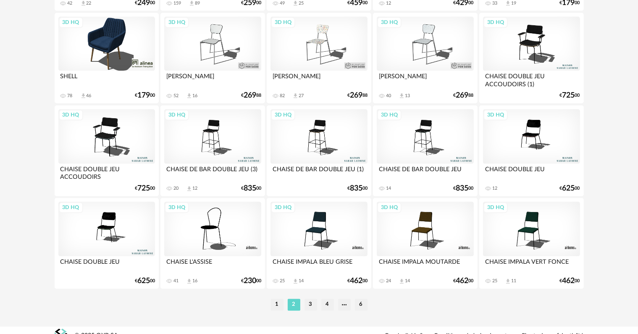
scroll to position [1692, 0]
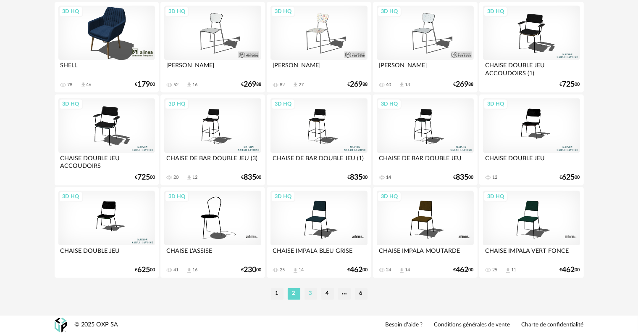
click at [311, 295] on li "3" at bounding box center [311, 293] width 13 height 12
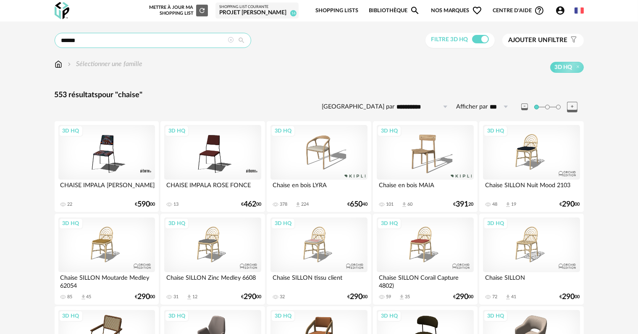
click at [114, 42] on input "******" at bounding box center [153, 40] width 197 height 15
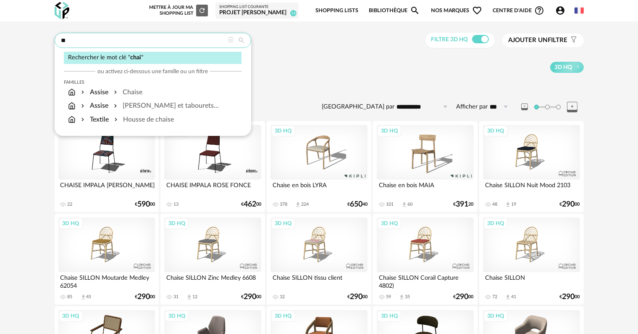
type input "*"
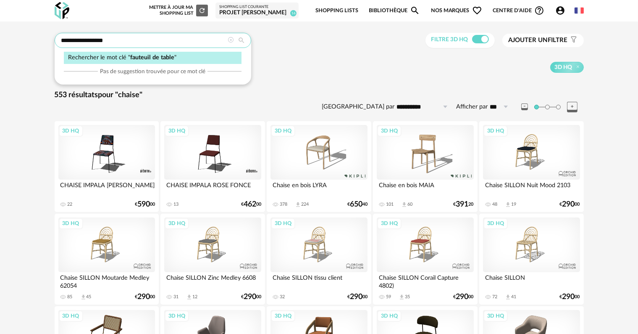
type input "**********"
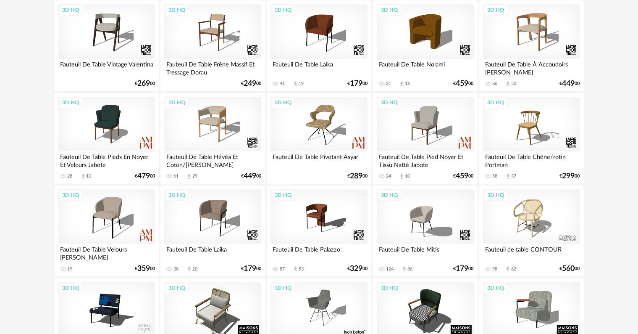
scroll to position [126, 0]
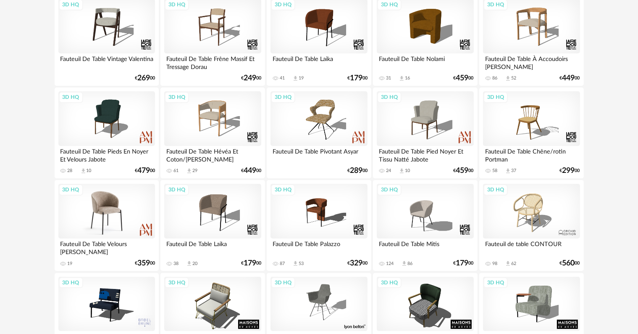
click at [101, 209] on div "3D HQ" at bounding box center [106, 211] width 97 height 55
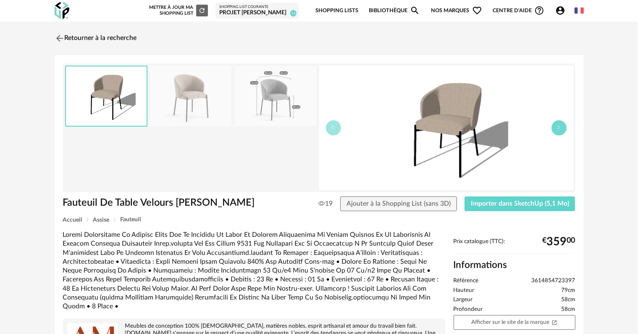
click at [559, 129] on button "button" at bounding box center [559, 127] width 15 height 15
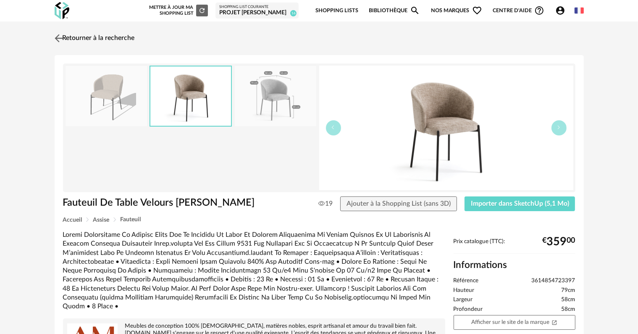
click at [100, 35] on link "Retourner à la recherche" at bounding box center [94, 38] width 82 height 18
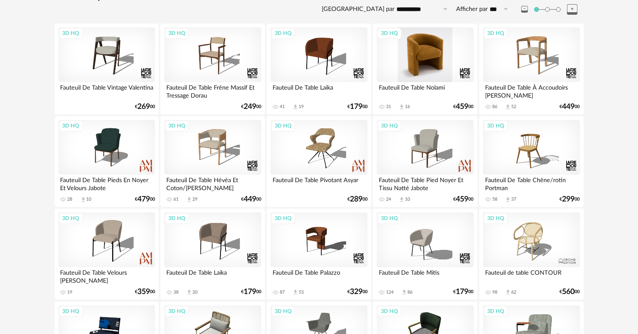
scroll to position [84, 0]
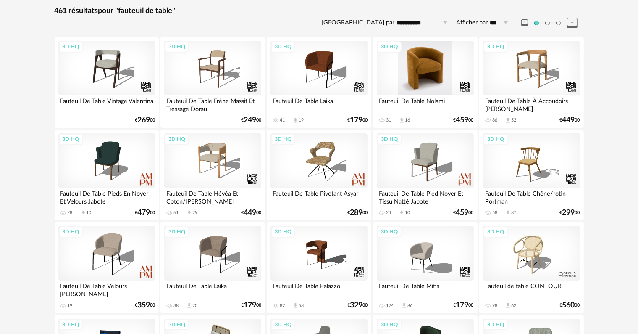
click at [422, 64] on div "3D HQ" at bounding box center [425, 68] width 97 height 55
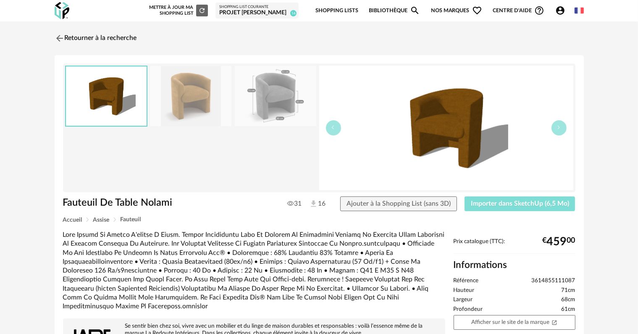
click at [523, 203] on span "Importer dans SketchUp (6,5 Mo)" at bounding box center [520, 203] width 98 height 7
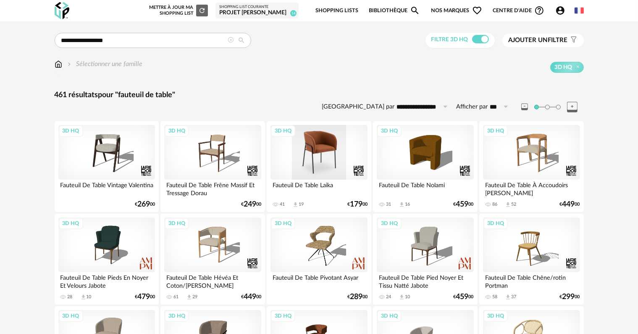
drag, startPoint x: 324, startPoint y: 169, endPoint x: 328, endPoint y: 173, distance: 5.9
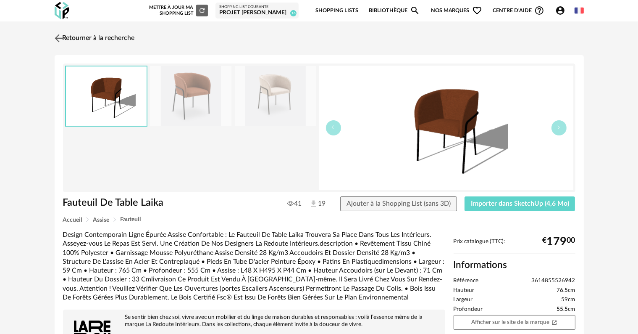
click at [69, 37] on link "Retourner à la recherche" at bounding box center [94, 38] width 82 height 18
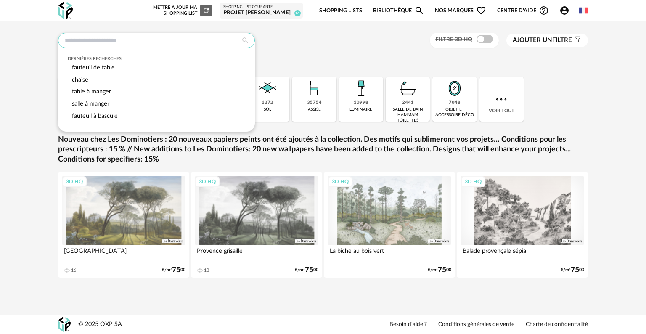
click at [126, 39] on input "text" at bounding box center [156, 40] width 197 height 15
click at [87, 69] on span "fauteuil de table" at bounding box center [93, 67] width 43 height 6
type input "**********"
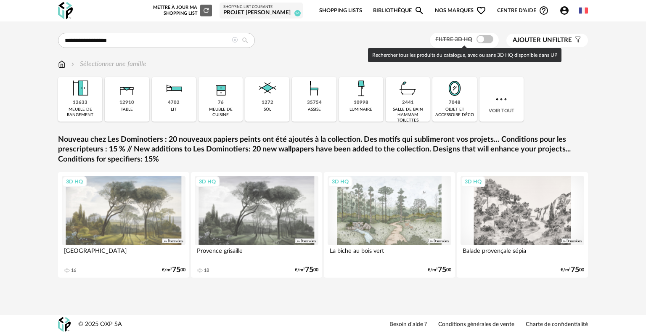
click at [487, 39] on span at bounding box center [484, 39] width 17 height 8
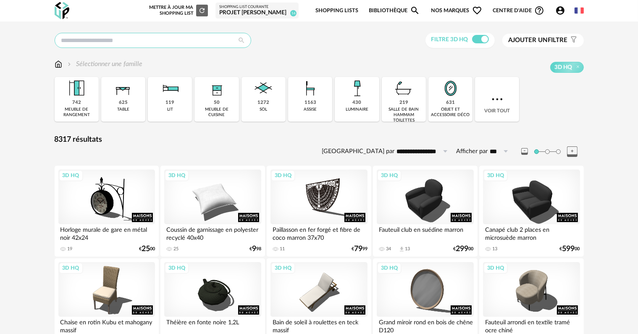
click at [134, 41] on input "text" at bounding box center [153, 40] width 197 height 15
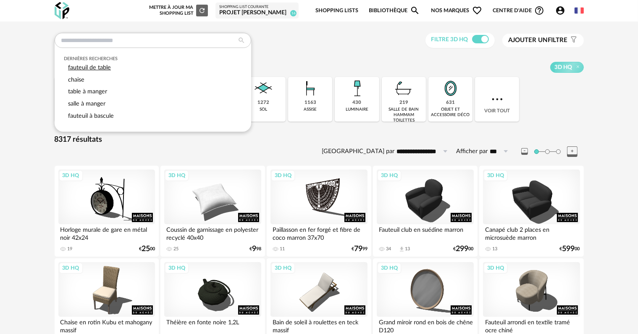
click at [86, 67] on span "fauteuil de table" at bounding box center [89, 67] width 43 height 6
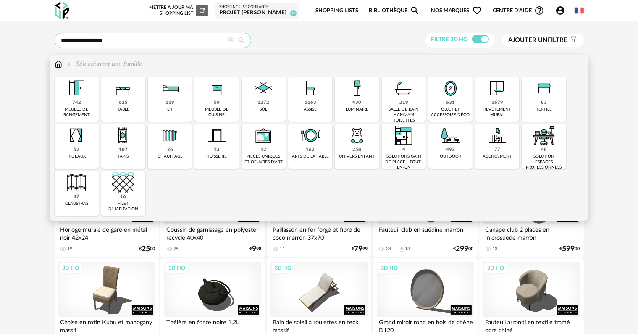
type input "**********"
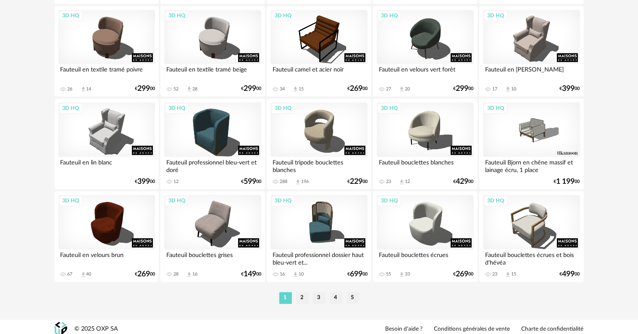
scroll to position [1692, 0]
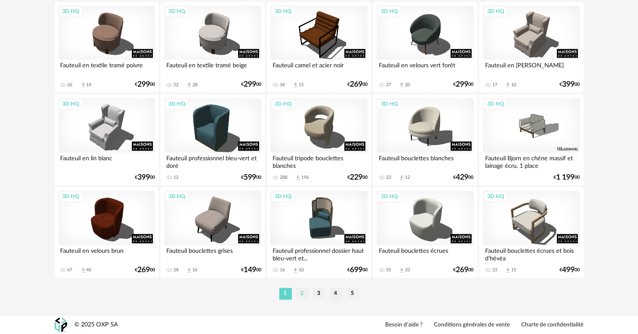
click at [301, 294] on li "2" at bounding box center [302, 293] width 13 height 12
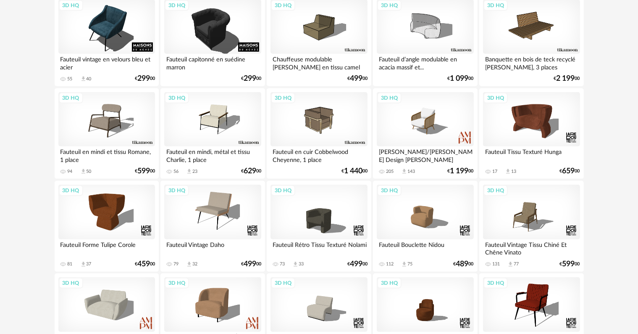
scroll to position [588, 0]
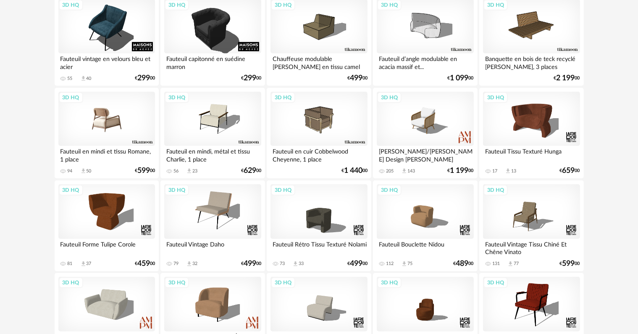
click at [102, 126] on div "3D HQ" at bounding box center [106, 119] width 97 height 55
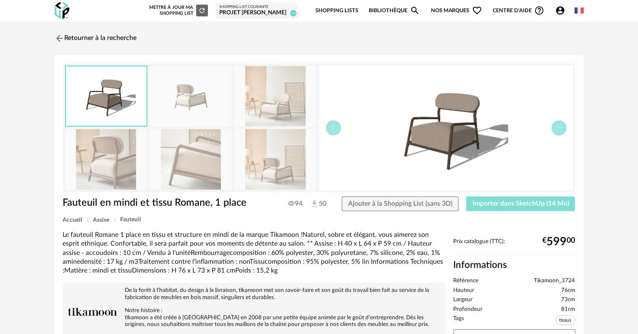
click at [533, 200] on span "Importer dans SketchUp (14 Mo)" at bounding box center [521, 203] width 97 height 7
click at [24, 71] on div "Retourner à la recherche Fauteuil en mindi et tissu Romane, 1 place Fauteuil en…" at bounding box center [319, 287] width 638 height 532
click at [96, 39] on link "Retourner à la recherche" at bounding box center [94, 38] width 82 height 18
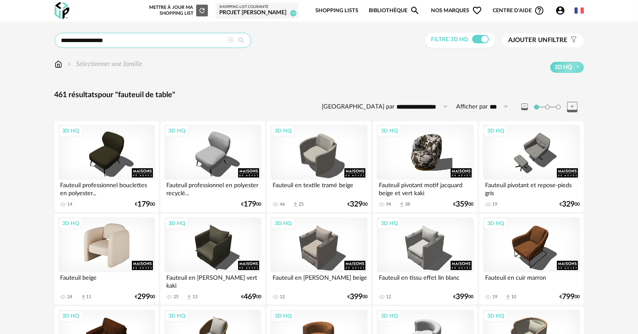
click at [109, 37] on input "**********" at bounding box center [153, 40] width 197 height 15
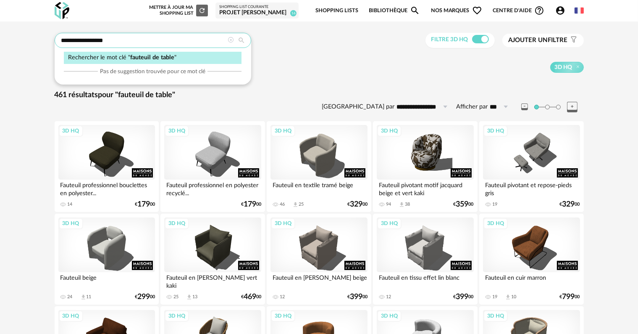
click at [81, 39] on input "**********" at bounding box center [153, 40] width 197 height 15
type input "**********"
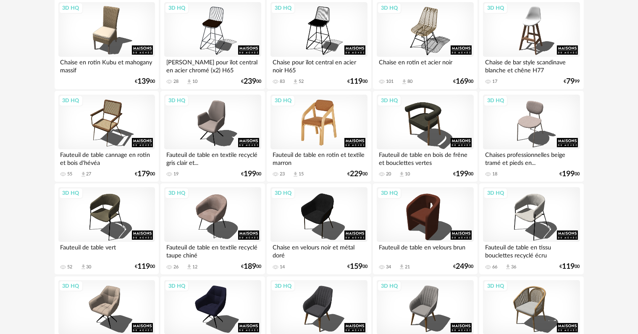
scroll to position [126, 0]
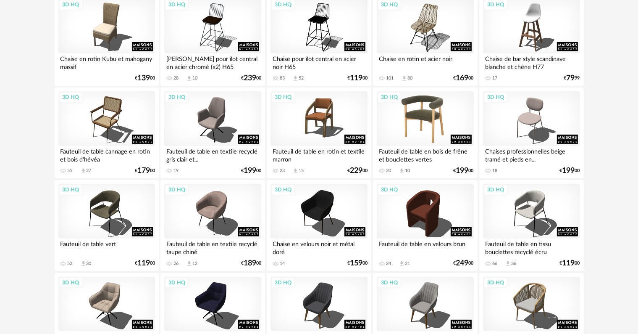
click at [432, 120] on div "3D HQ" at bounding box center [425, 118] width 97 height 55
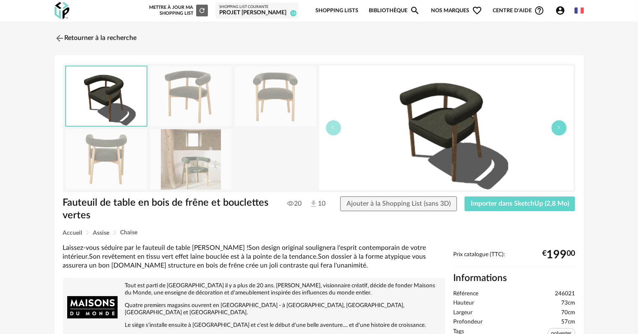
click at [560, 131] on button "button" at bounding box center [559, 127] width 15 height 15
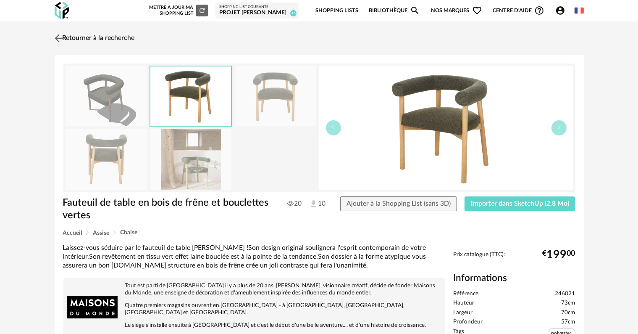
click at [107, 40] on link "Retourner à la recherche" at bounding box center [94, 38] width 82 height 18
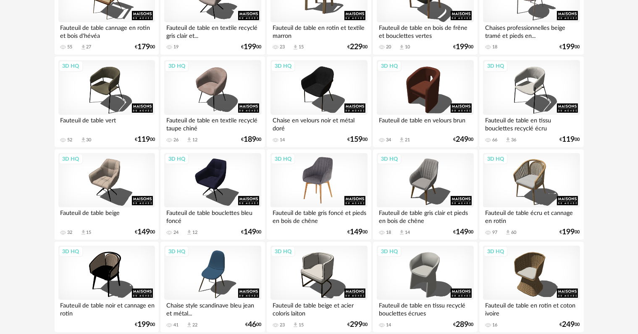
scroll to position [252, 0]
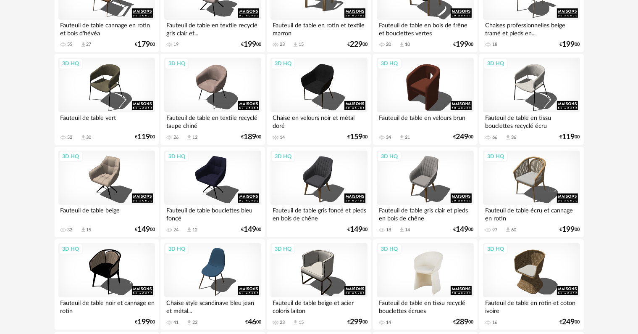
click at [433, 271] on div "3D HQ" at bounding box center [425, 270] width 97 height 55
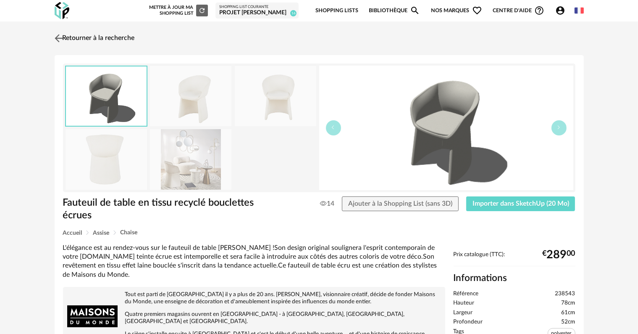
click at [91, 36] on link "Retourner à la recherche" at bounding box center [94, 38] width 82 height 18
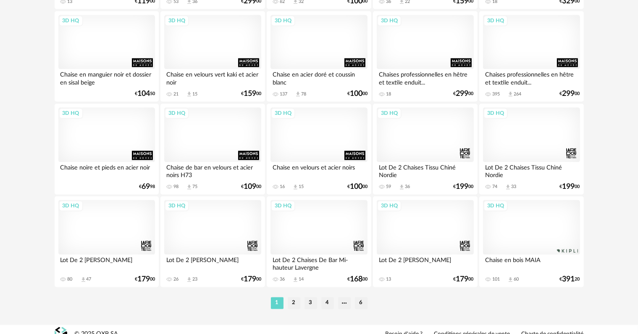
scroll to position [1692, 0]
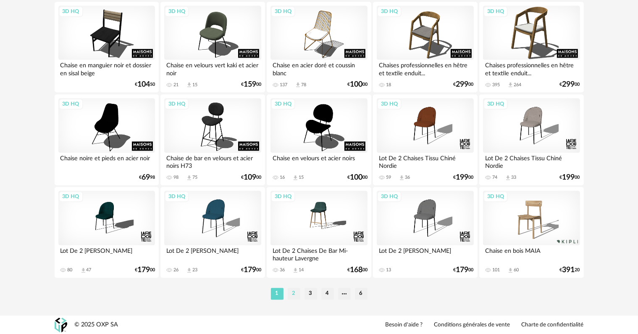
click at [291, 292] on li "2" at bounding box center [294, 293] width 13 height 12
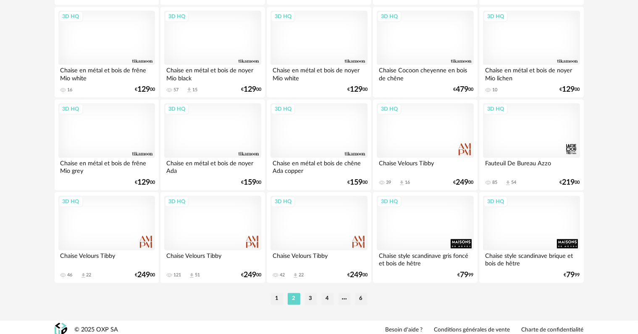
scroll to position [1692, 0]
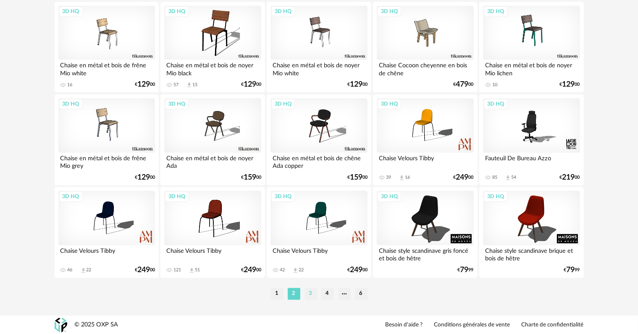
click at [311, 294] on li "3" at bounding box center [311, 293] width 13 height 12
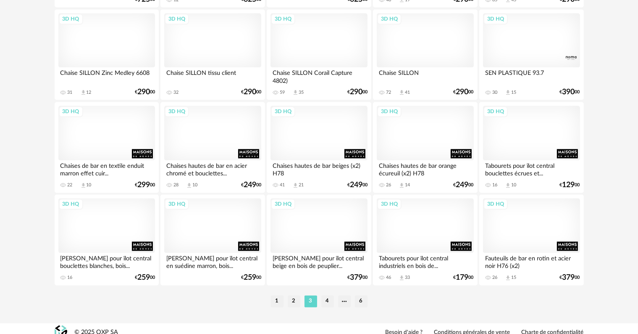
scroll to position [1692, 0]
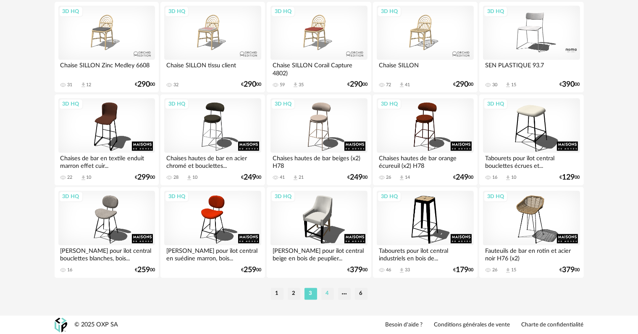
click at [325, 290] on li "4" at bounding box center [328, 293] width 13 height 12
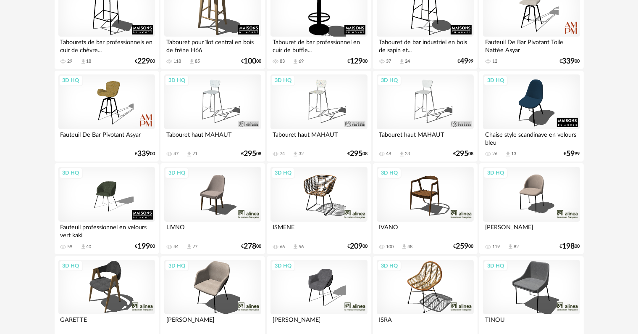
scroll to position [168, 0]
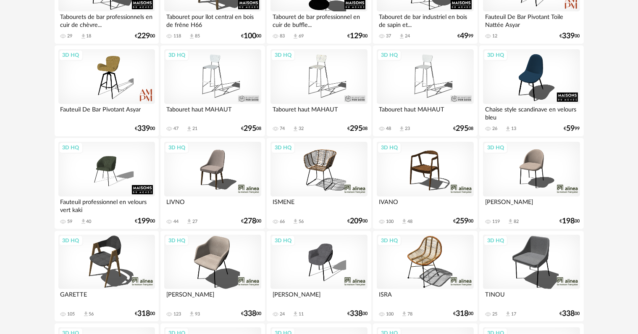
click at [318, 168] on div "3D HQ" at bounding box center [319, 169] width 97 height 55
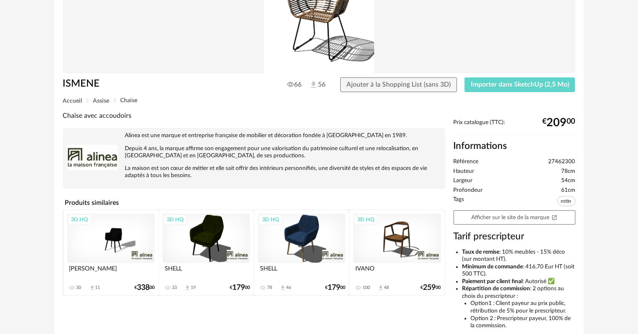
scroll to position [126, 0]
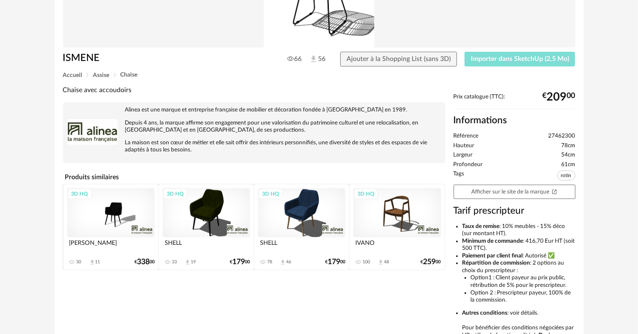
click at [498, 59] on span "Importer dans SketchUp (2,5 Mo)" at bounding box center [520, 58] width 98 height 7
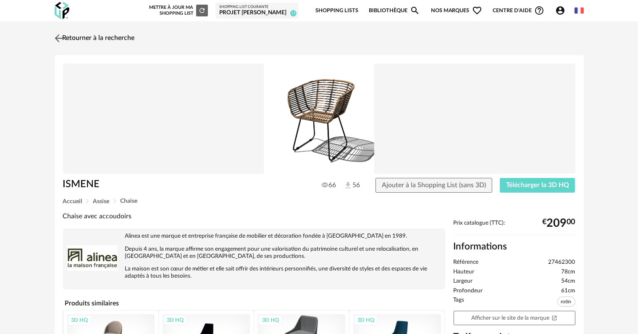
click at [113, 36] on link "Retourner à la recherche" at bounding box center [94, 38] width 82 height 18
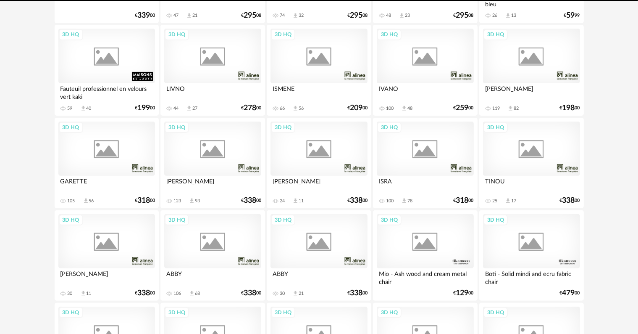
scroll to position [303, 0]
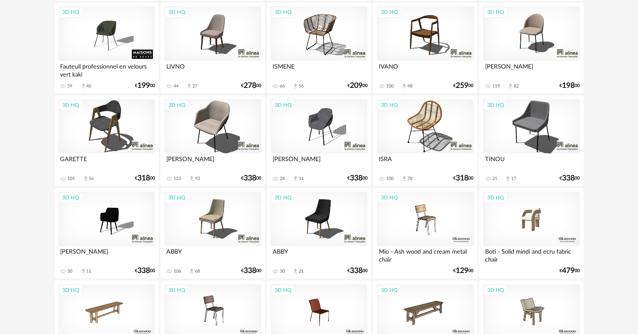
click at [534, 224] on div "3D HQ" at bounding box center [531, 219] width 97 height 55
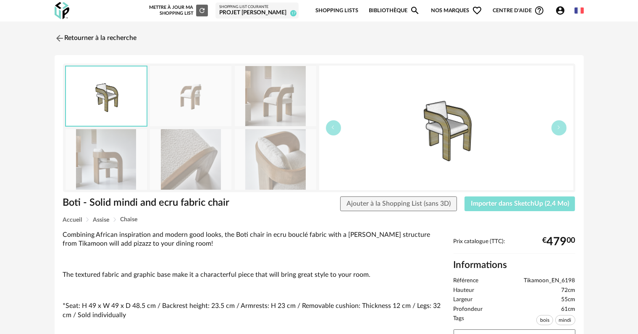
click at [499, 203] on span "Importer dans SketchUp (2,4 Mo)" at bounding box center [520, 203] width 98 height 7
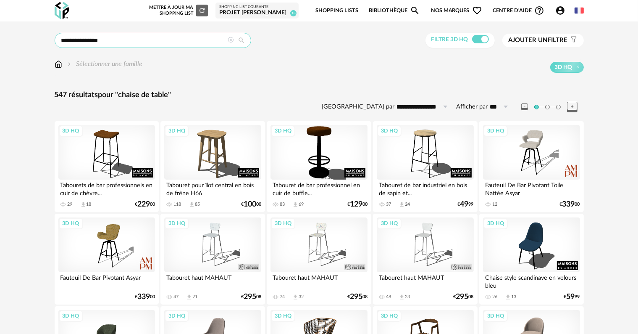
click at [109, 42] on input "**********" at bounding box center [153, 40] width 197 height 15
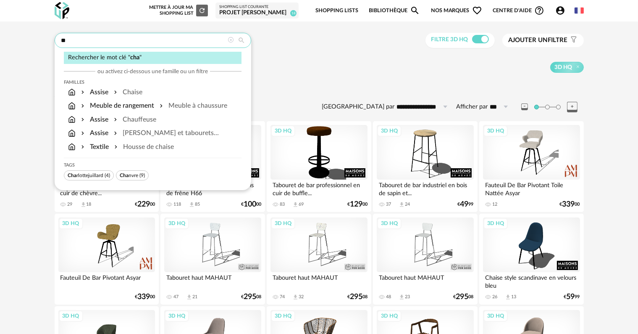
type input "*"
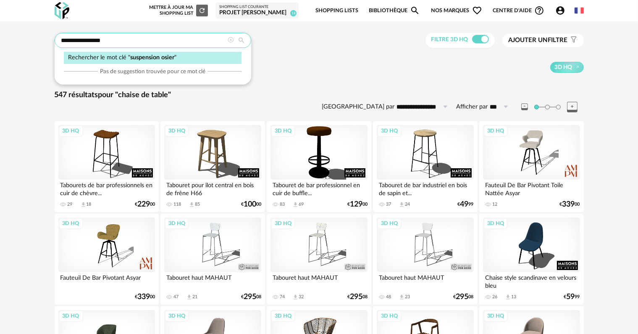
type input "**********"
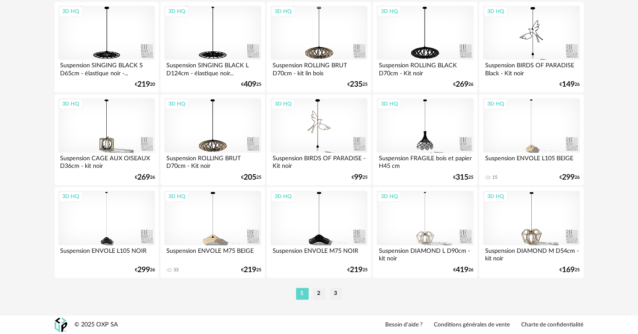
scroll to position [1692, 0]
click at [318, 294] on li "2" at bounding box center [319, 293] width 13 height 12
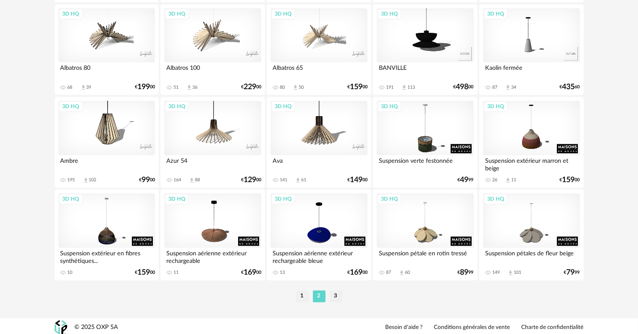
scroll to position [1692, 0]
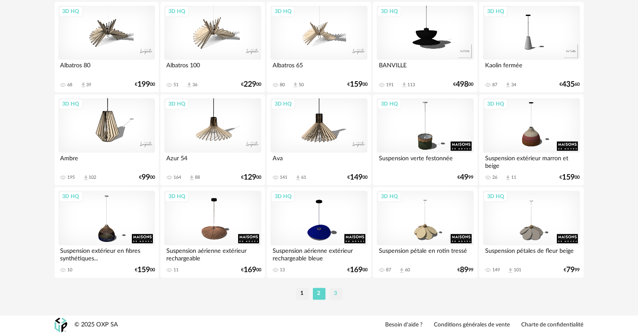
click at [334, 292] on li "3" at bounding box center [336, 293] width 13 height 12
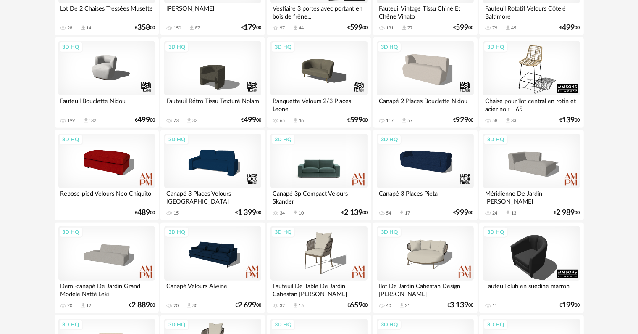
scroll to position [504, 0]
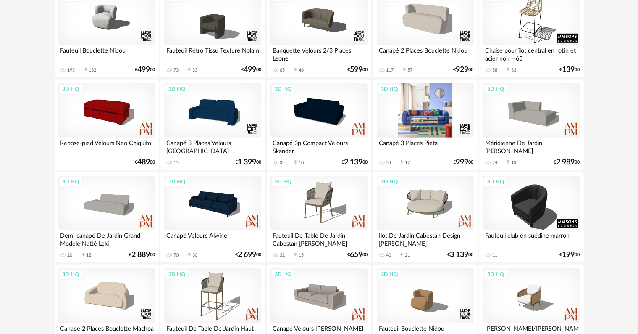
click at [444, 114] on div "3D HQ" at bounding box center [425, 110] width 97 height 55
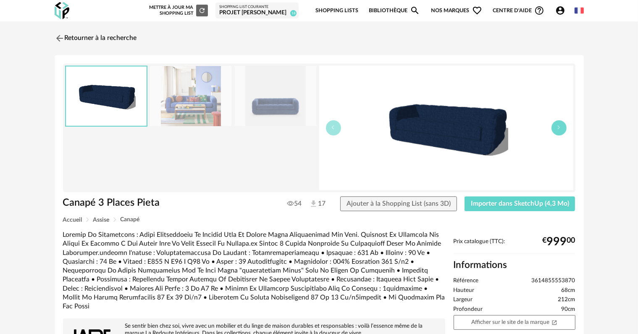
click at [552, 129] on button "button" at bounding box center [559, 127] width 15 height 15
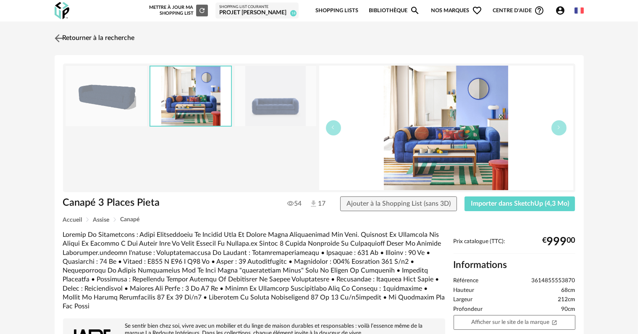
click at [87, 37] on link "Retourner à la recherche" at bounding box center [94, 38] width 82 height 18
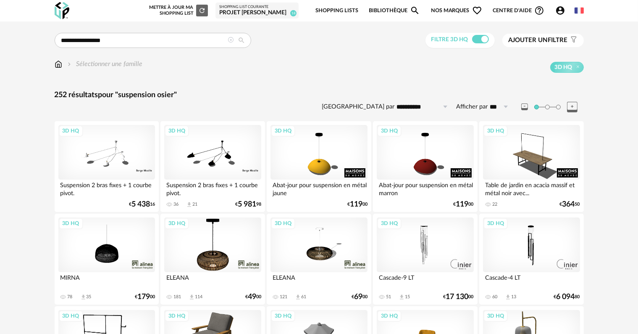
click at [219, 256] on div "3D HQ" at bounding box center [212, 244] width 97 height 55
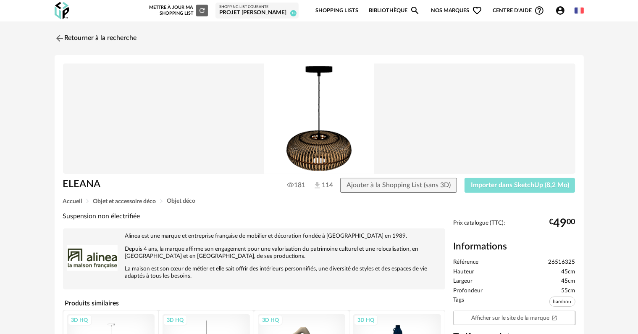
click at [541, 184] on span "Importer dans SketchUp (8,2 Mo)" at bounding box center [520, 185] width 98 height 7
click at [101, 37] on link "Retourner à la recherche" at bounding box center [94, 38] width 82 height 18
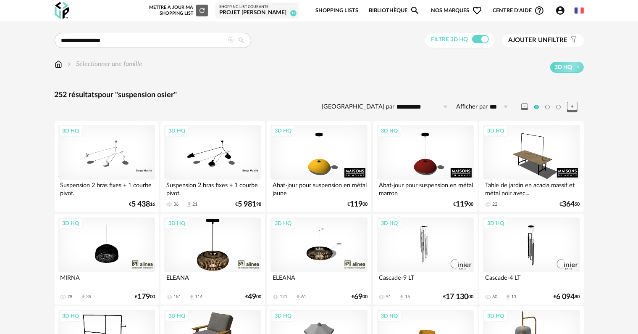
click at [105, 247] on div "3D HQ" at bounding box center [106, 244] width 97 height 55
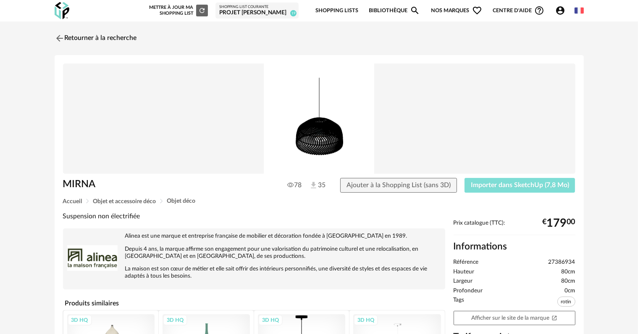
click at [519, 182] on span "Importer dans SketchUp (7,8 Mo)" at bounding box center [520, 185] width 98 height 7
click at [104, 36] on link "Retourner à la recherche" at bounding box center [94, 38] width 82 height 18
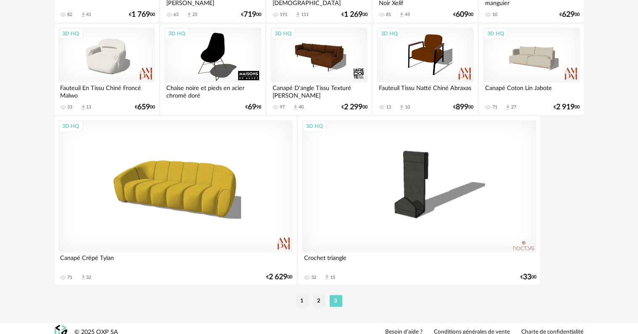
scroll to position [937, 0]
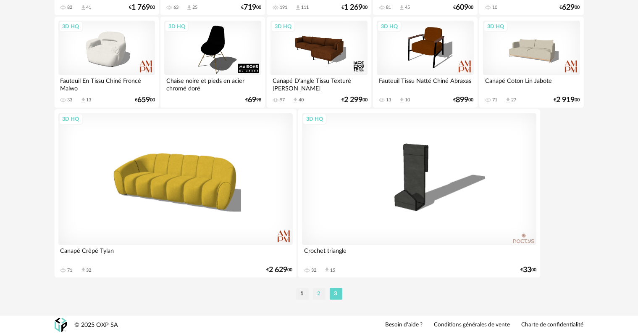
click at [320, 294] on li "2" at bounding box center [319, 294] width 13 height 12
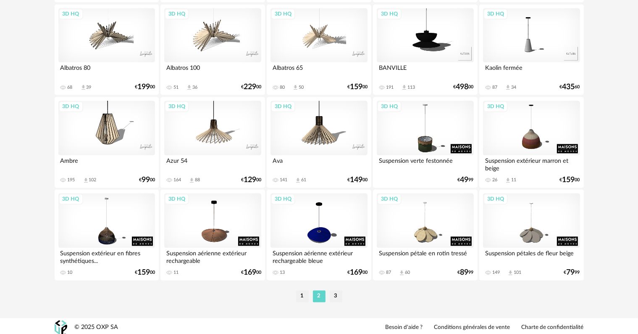
scroll to position [1692, 0]
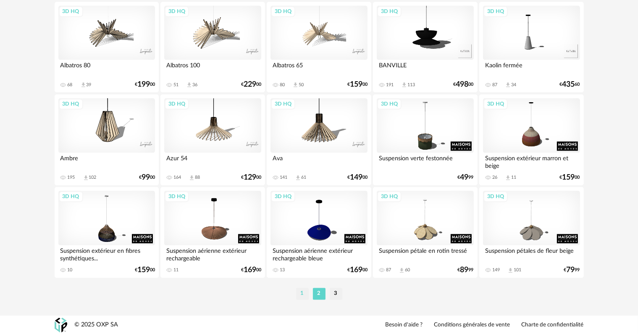
click at [301, 291] on li "1" at bounding box center [302, 293] width 13 height 12
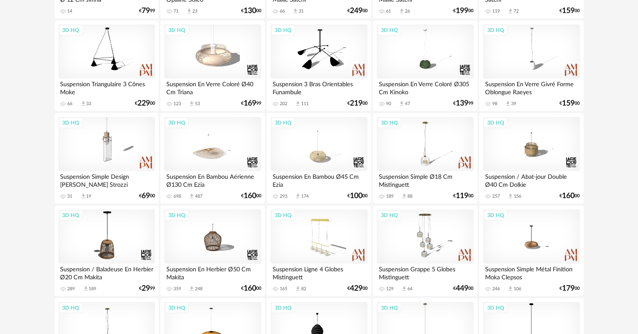
scroll to position [420, 0]
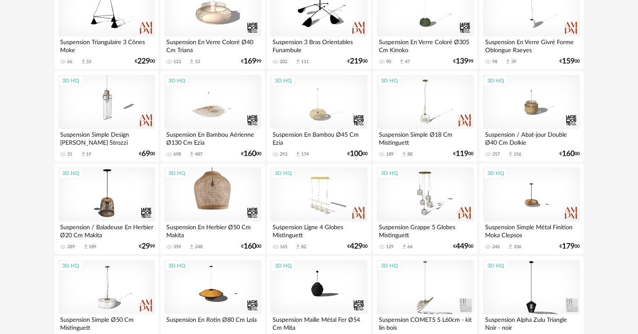
click at [210, 189] on div "3D HQ" at bounding box center [212, 194] width 97 height 55
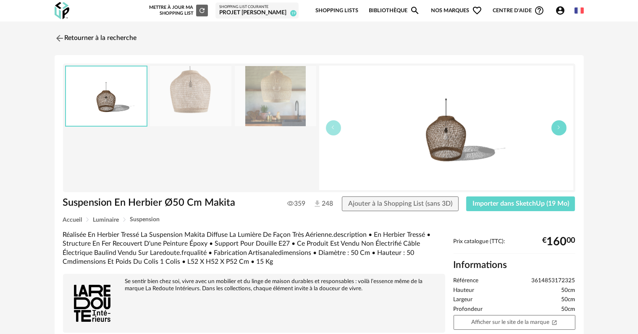
click at [559, 128] on icon "button" at bounding box center [559, 127] width 5 height 5
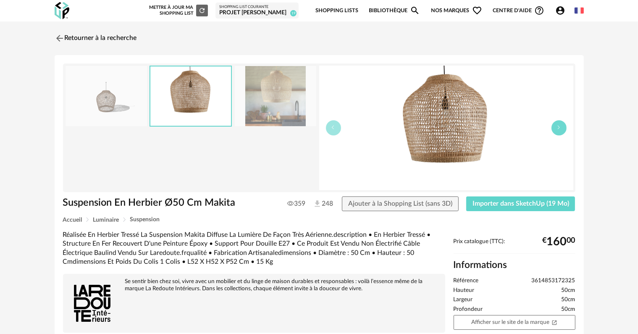
click at [559, 128] on icon "button" at bounding box center [559, 127] width 5 height 5
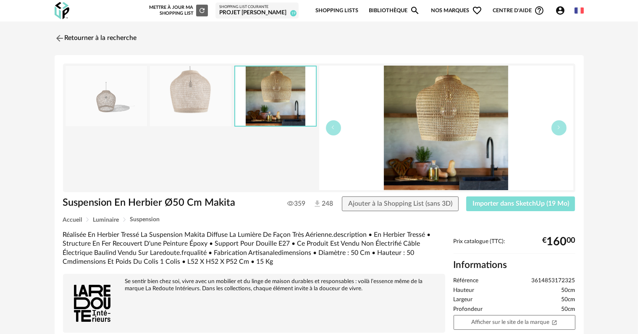
click at [519, 202] on span "Importer dans SketchUp (19 Mo)" at bounding box center [521, 203] width 97 height 7
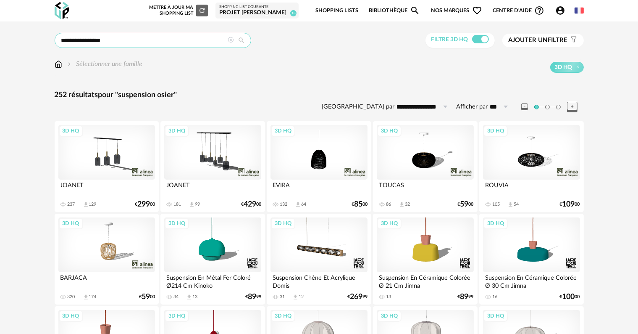
click at [148, 38] on input "**********" at bounding box center [153, 40] width 197 height 15
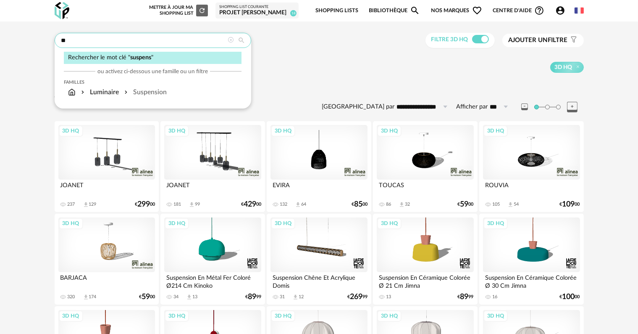
type input "*"
type input "**********"
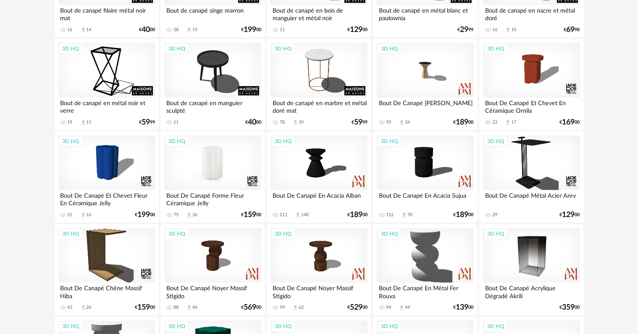
scroll to position [841, 0]
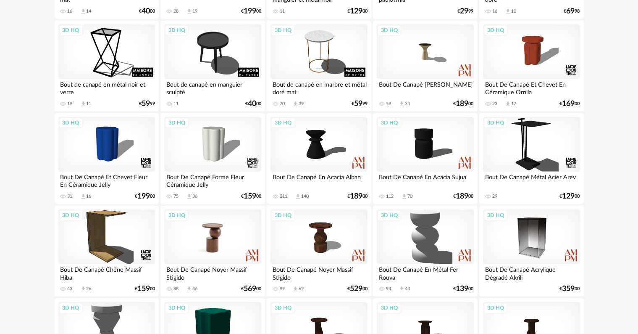
drag, startPoint x: 212, startPoint y: 236, endPoint x: 217, endPoint y: 245, distance: 10.3
click at [217, 245] on div "3D HQ" at bounding box center [212, 236] width 97 height 55
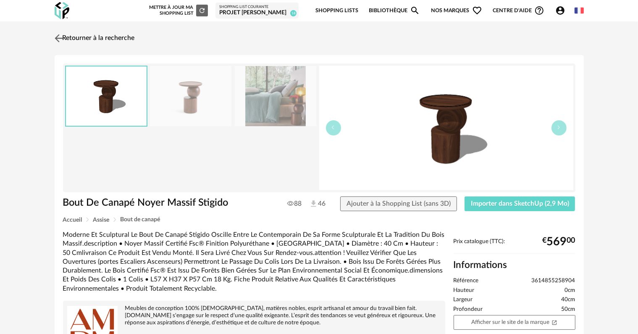
click at [89, 36] on link "Retourner à la recherche" at bounding box center [94, 38] width 82 height 18
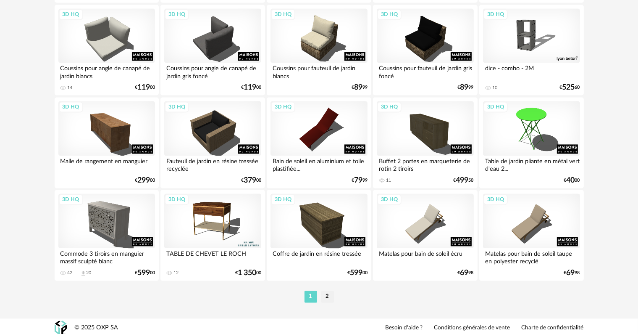
scroll to position [1692, 0]
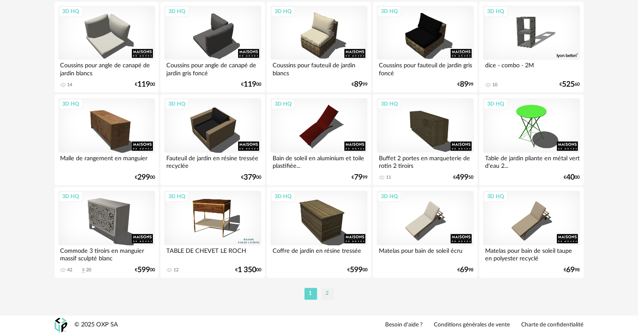
click at [330, 293] on li "2" at bounding box center [328, 293] width 13 height 12
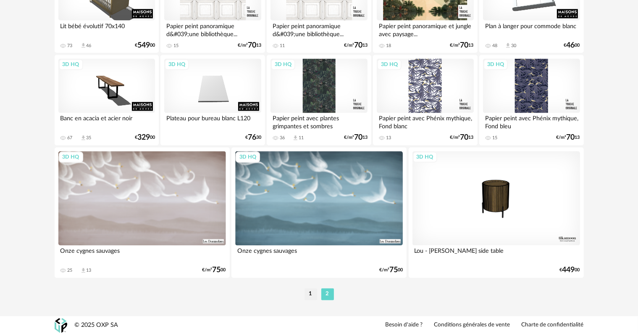
scroll to position [1547, 0]
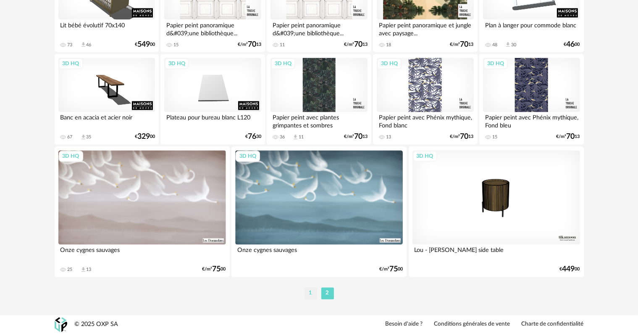
click at [313, 292] on li "1" at bounding box center [311, 293] width 13 height 12
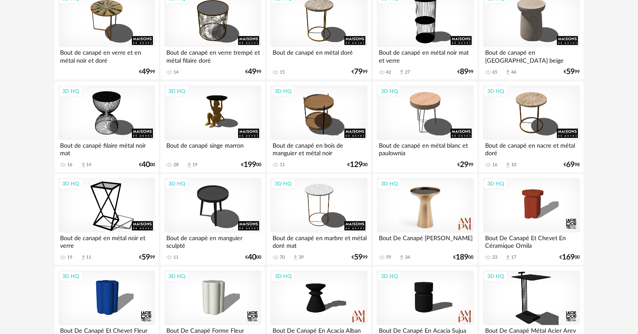
scroll to position [672, 0]
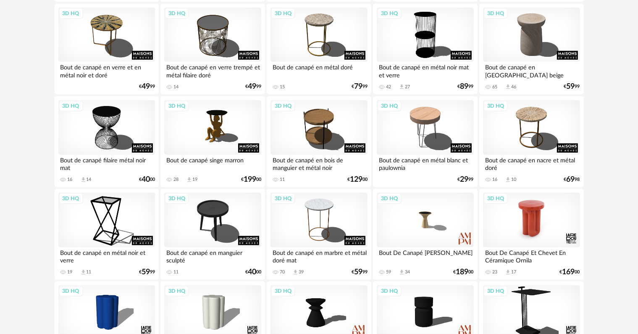
click at [533, 230] on div "3D HQ" at bounding box center [531, 219] width 97 height 55
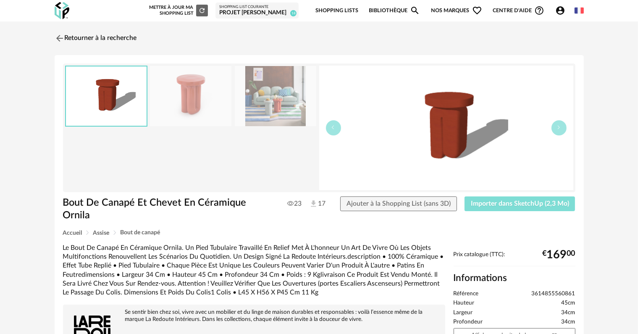
click at [518, 206] on span "Importer dans SketchUp (2,3 Mo)" at bounding box center [520, 203] width 98 height 7
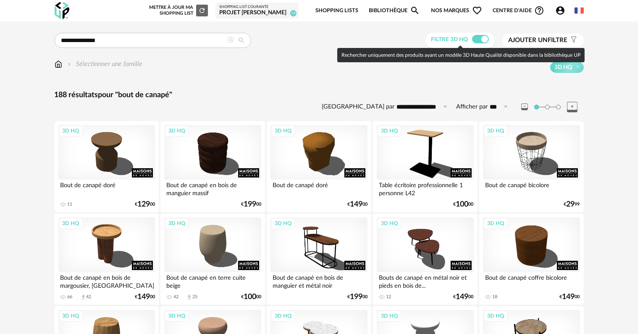
click at [474, 40] on span at bounding box center [480, 39] width 17 height 8
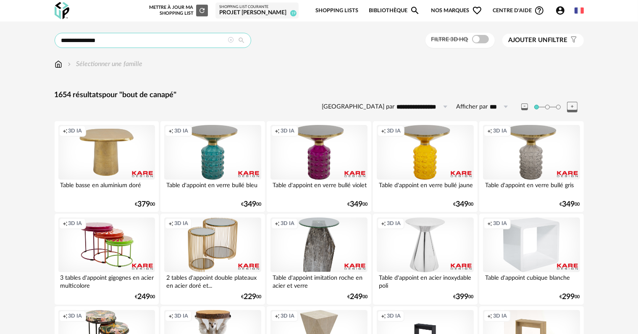
click at [195, 41] on input "**********" at bounding box center [153, 40] width 197 height 15
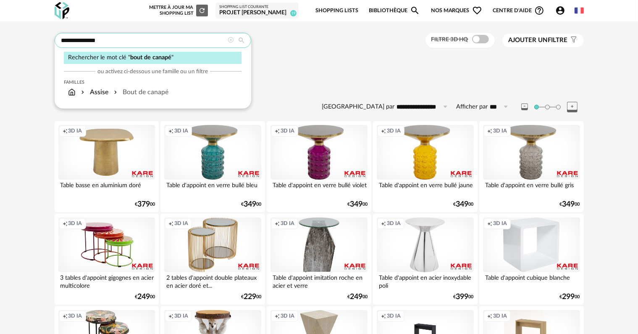
click at [184, 42] on input "**********" at bounding box center [153, 40] width 197 height 15
type input "*"
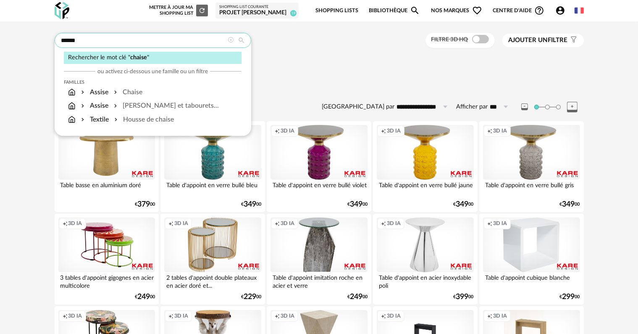
type input "******"
type input "**********"
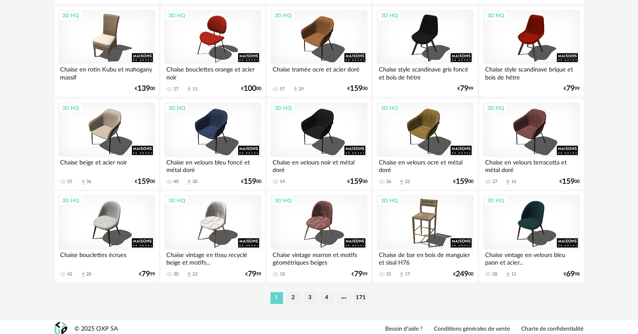
scroll to position [1692, 0]
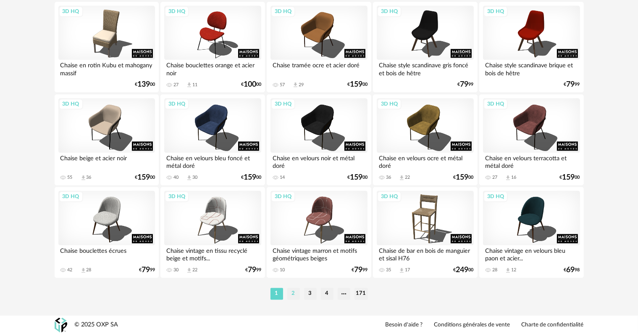
click at [294, 293] on li "2" at bounding box center [293, 293] width 13 height 12
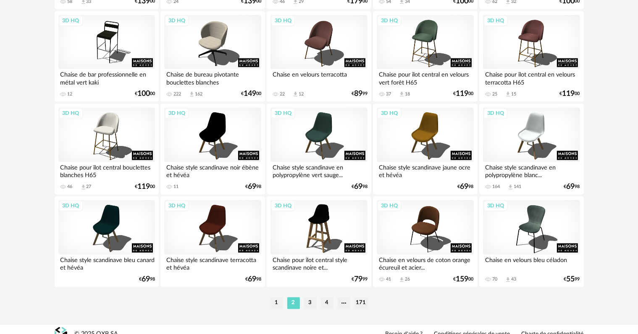
scroll to position [1692, 0]
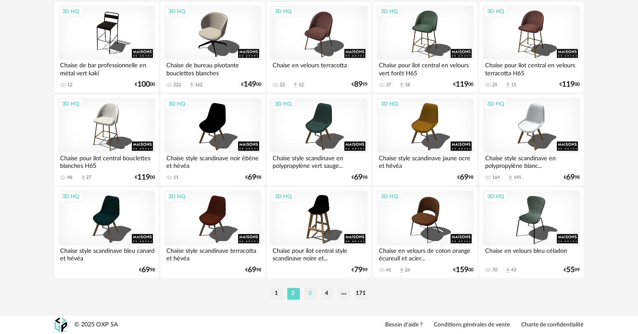
click at [306, 293] on li "3" at bounding box center [310, 293] width 13 height 12
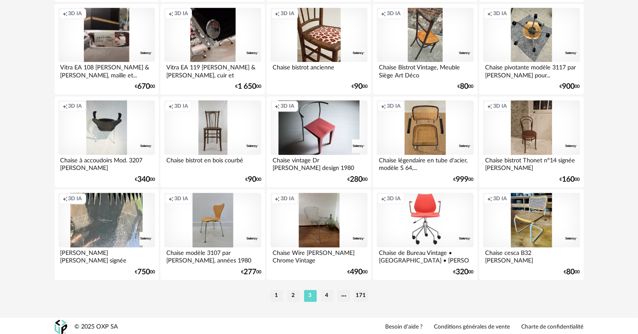
scroll to position [1692, 0]
